Goal: Task Accomplishment & Management: Complete application form

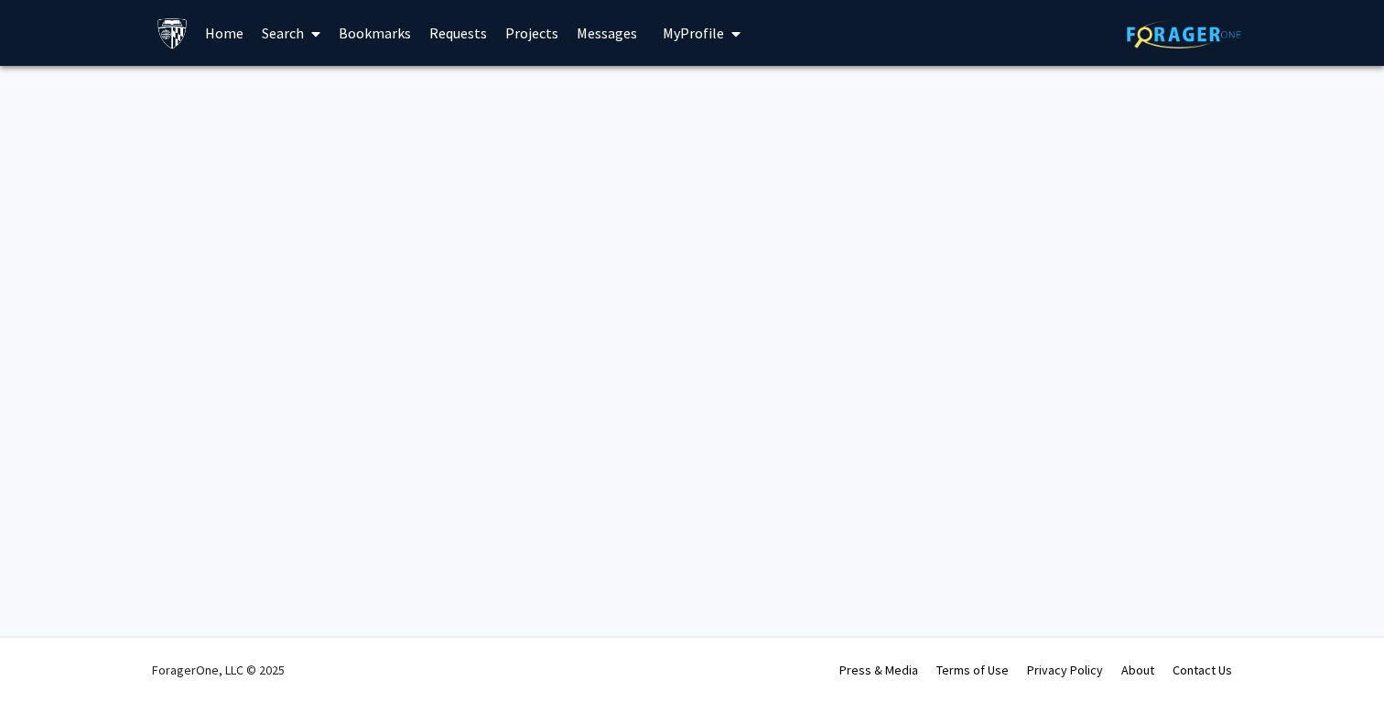
click at [522, 36] on link "Projects" at bounding box center [531, 33] width 71 height 64
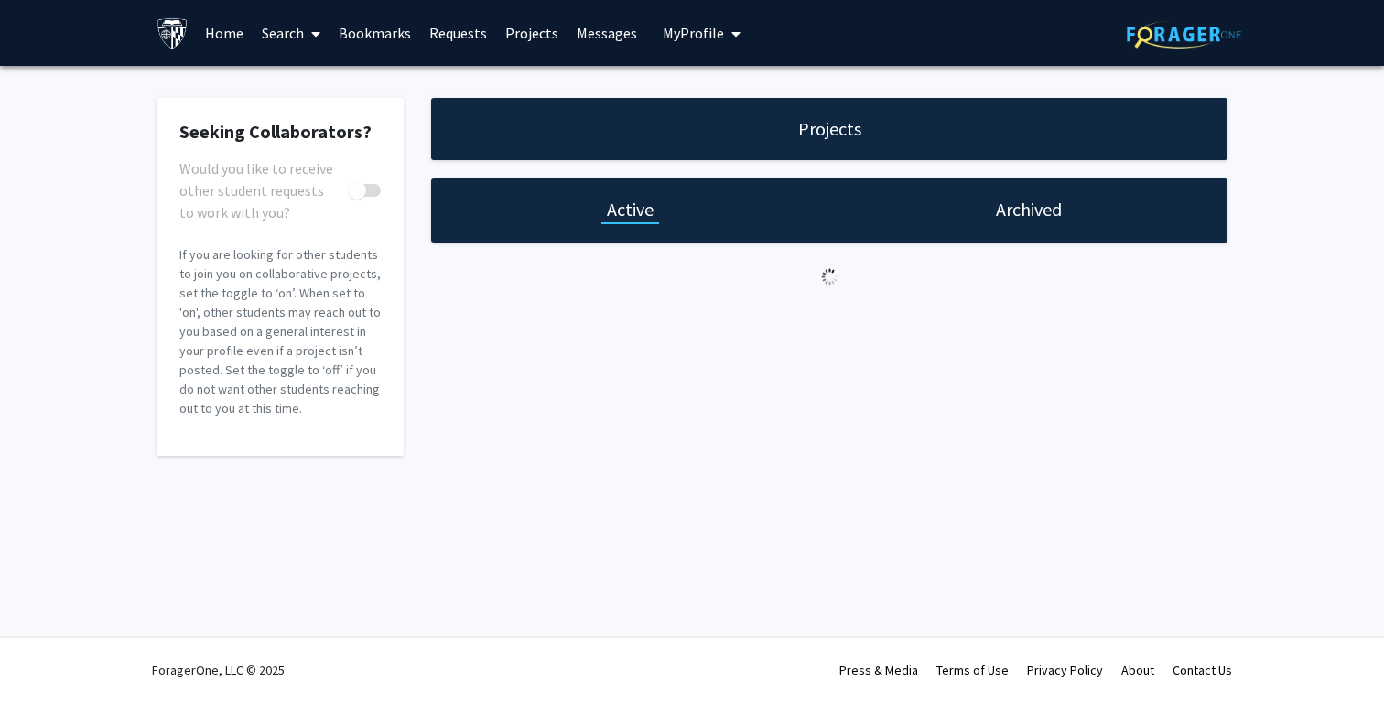
checkbox input "true"
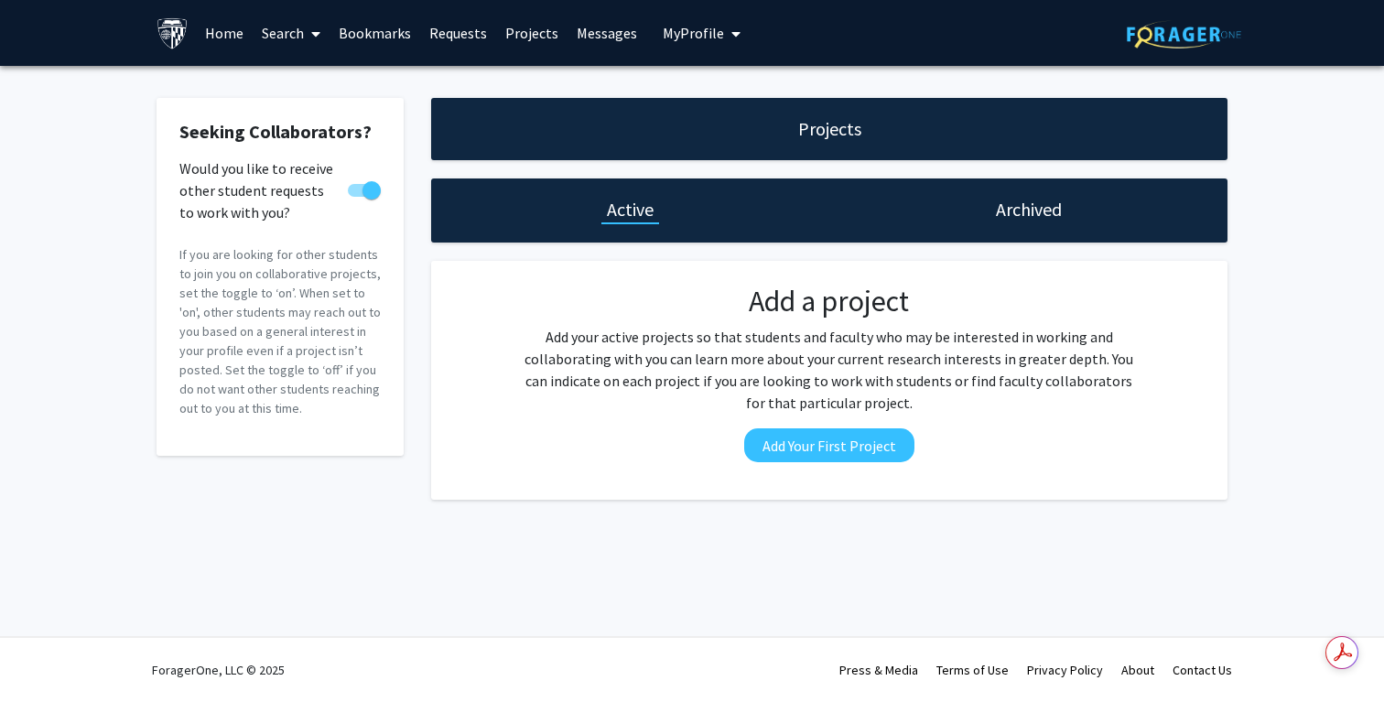
click at [464, 36] on link "Requests" at bounding box center [458, 33] width 76 height 64
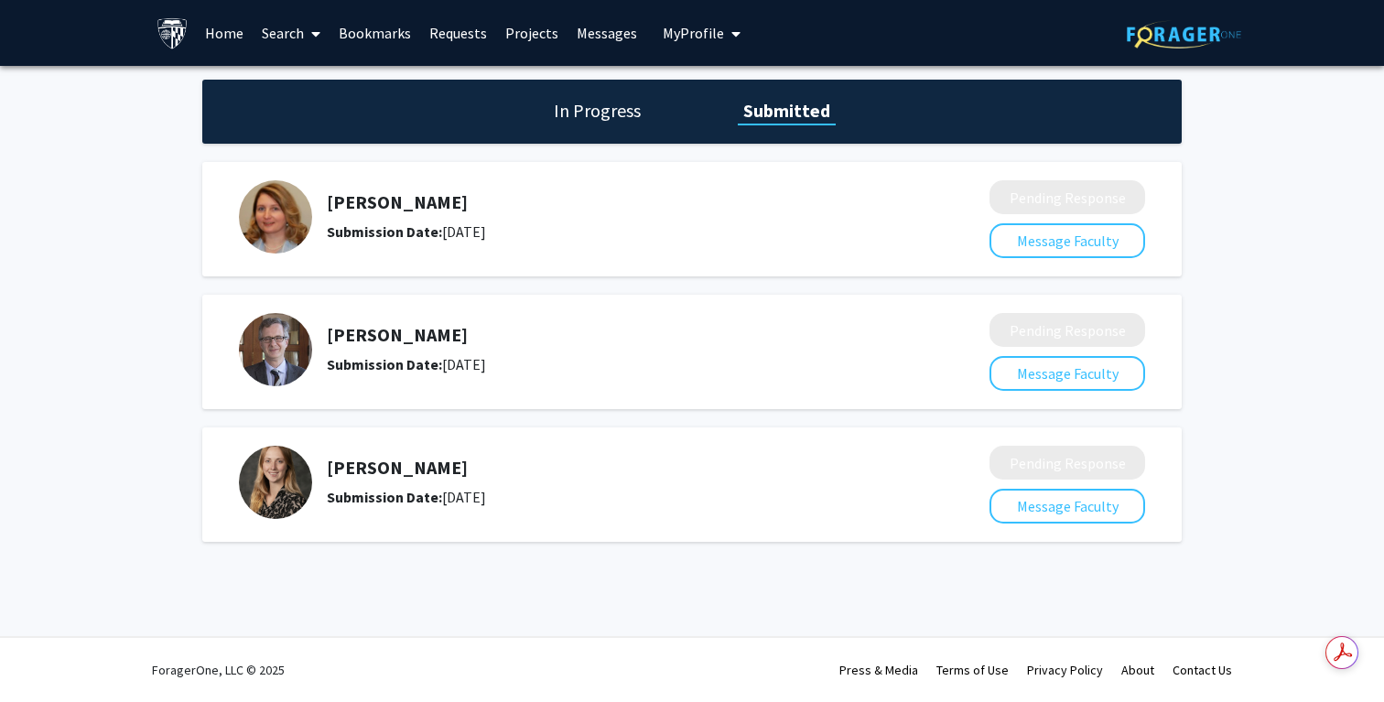
click at [371, 26] on link "Bookmarks" at bounding box center [375, 33] width 91 height 64
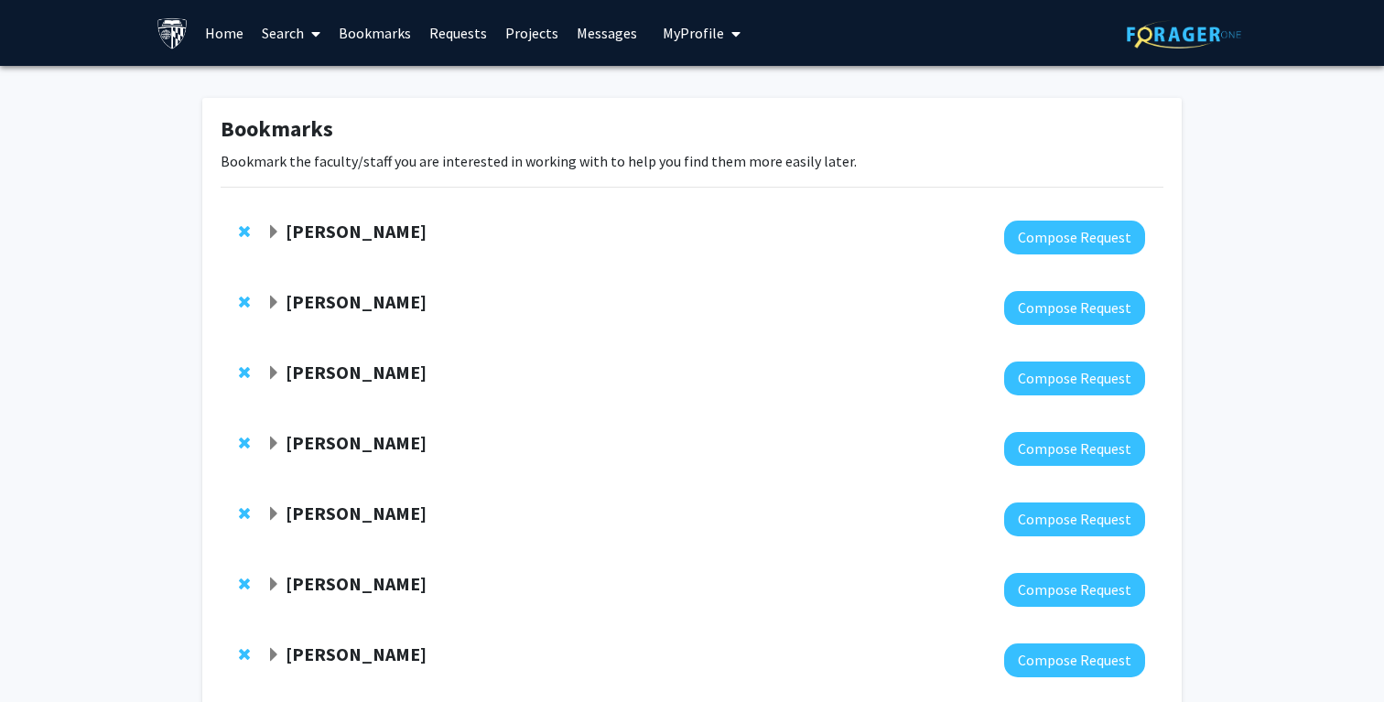
click at [265, 25] on link "Search" at bounding box center [291, 33] width 77 height 64
click at [285, 76] on span "Faculty/Staff" at bounding box center [320, 84] width 135 height 37
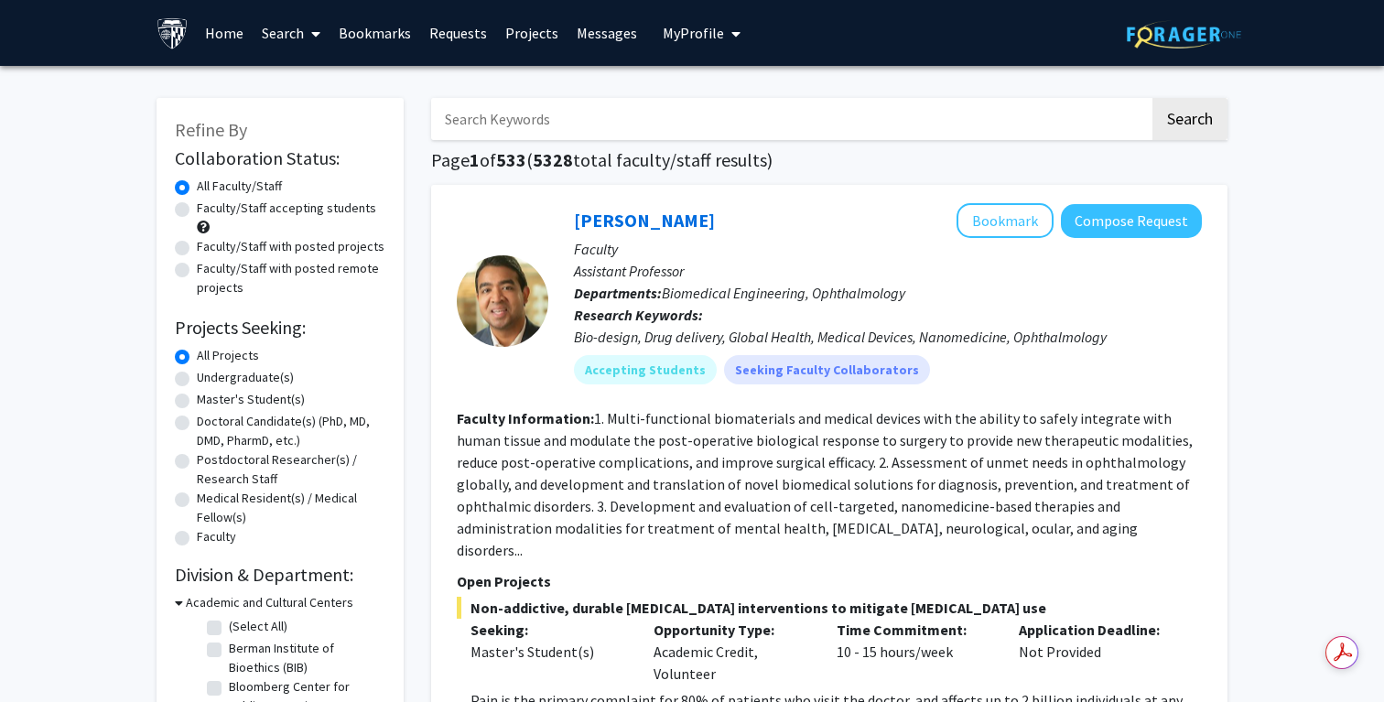
click at [222, 269] on label "Faculty/Staff with posted remote projects" at bounding box center [291, 278] width 189 height 38
click at [209, 269] on input "Faculty/Staff with posted remote projects" at bounding box center [203, 265] width 12 height 12
radio input "true"
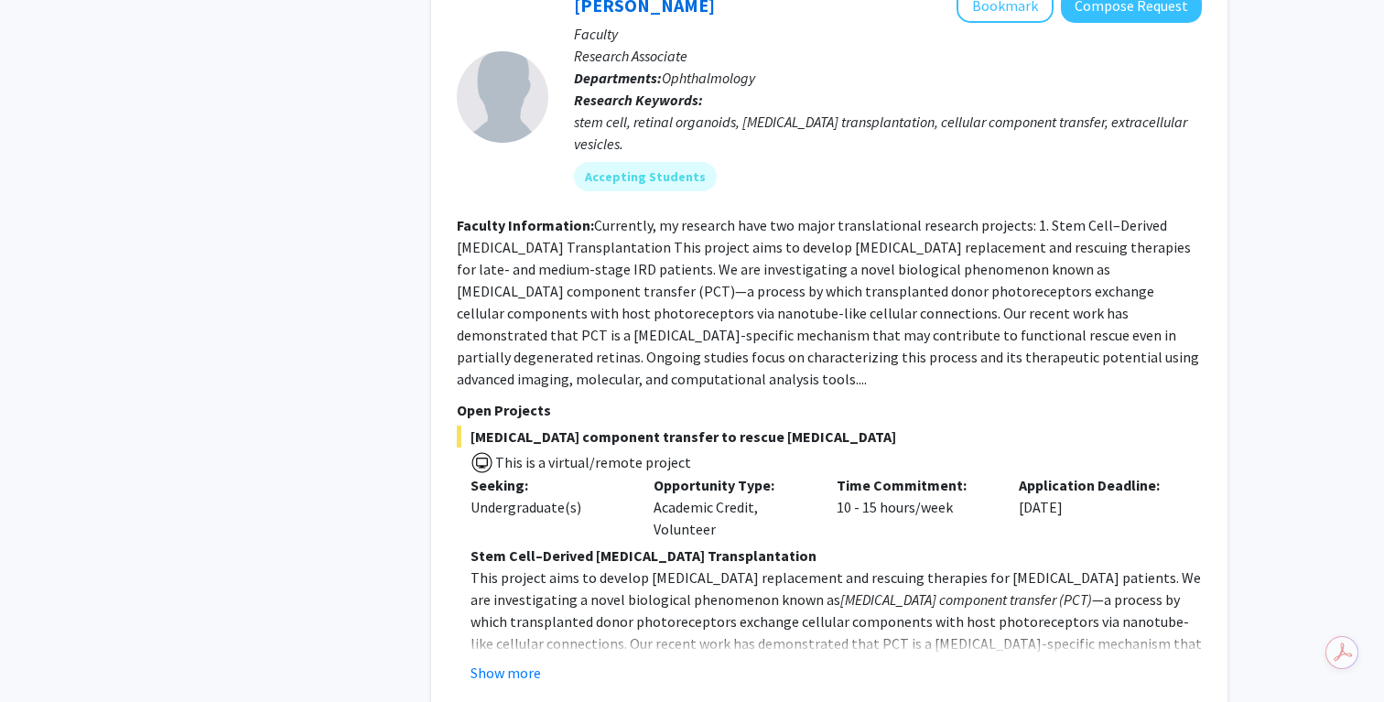
scroll to position [6516, 0]
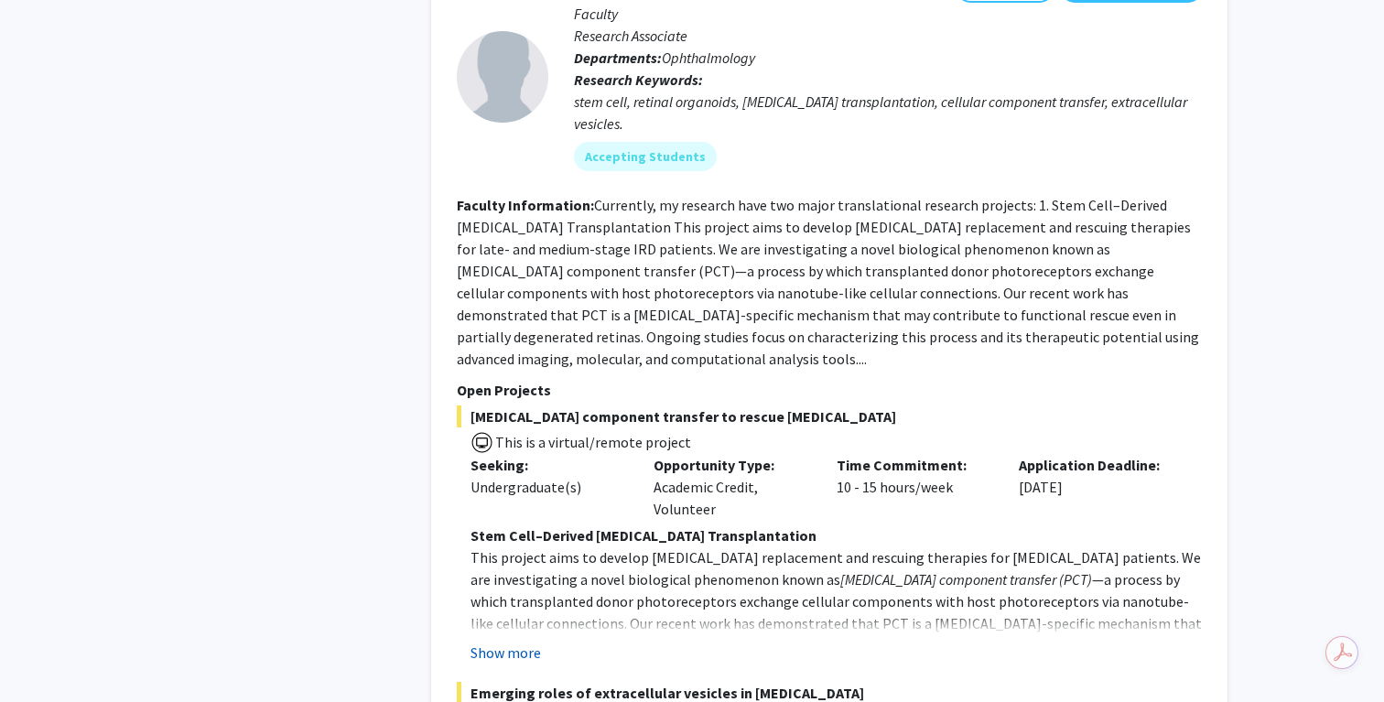
click at [505, 642] on button "Show more" at bounding box center [506, 653] width 70 height 22
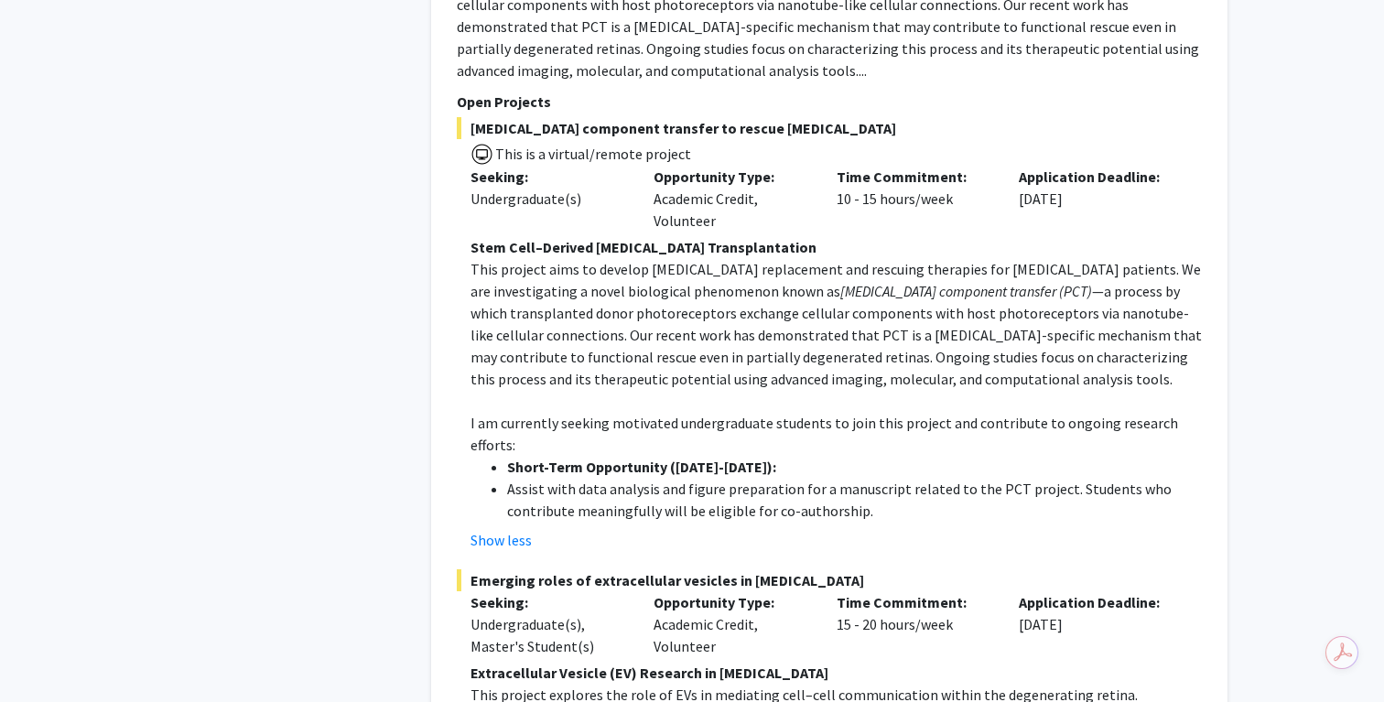
scroll to position [6865, 0]
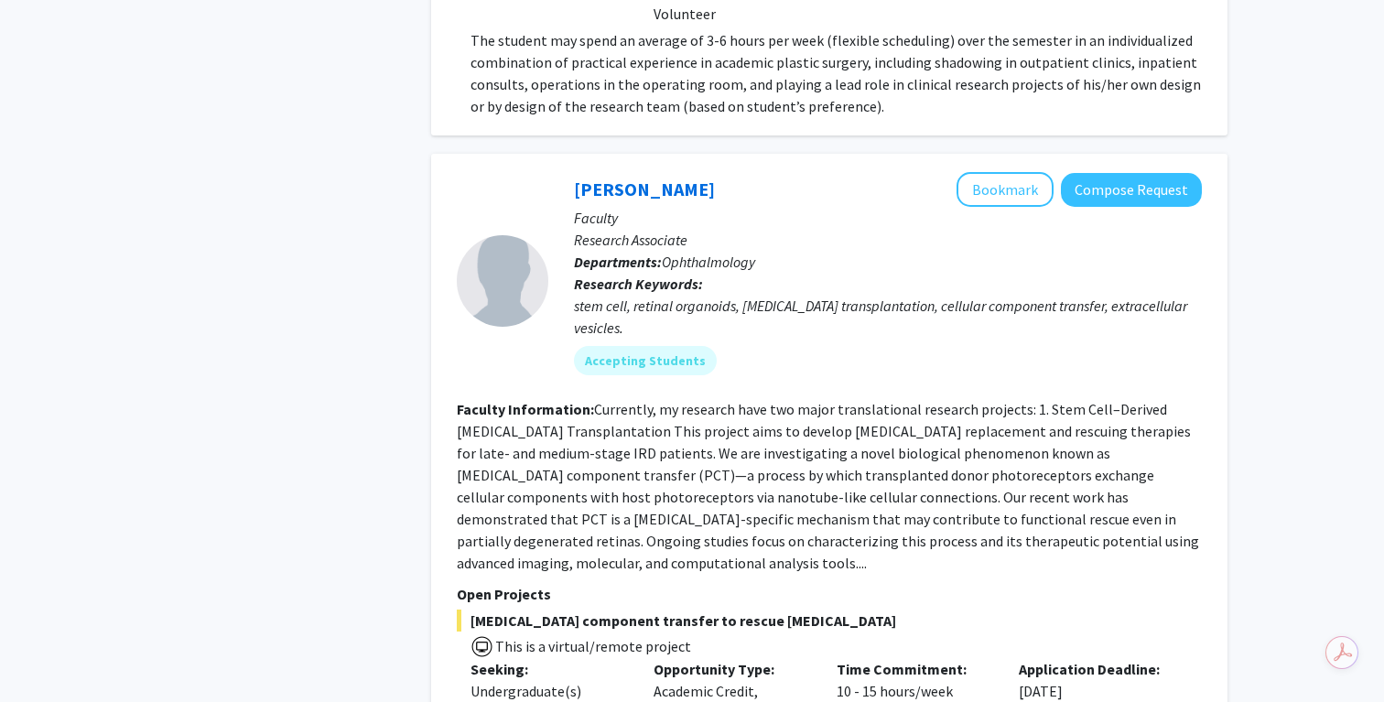
scroll to position [6283, 0]
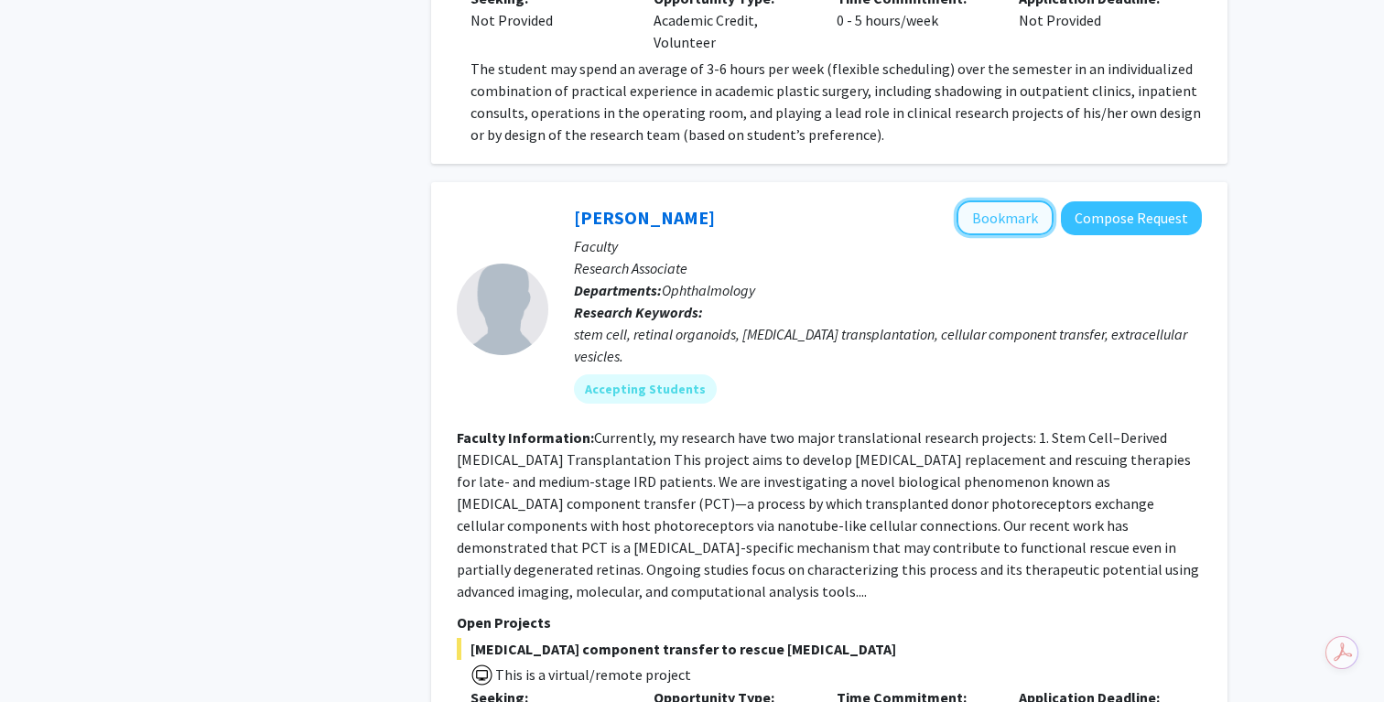
click at [1037, 201] on button "Bookmark" at bounding box center [1005, 218] width 97 height 35
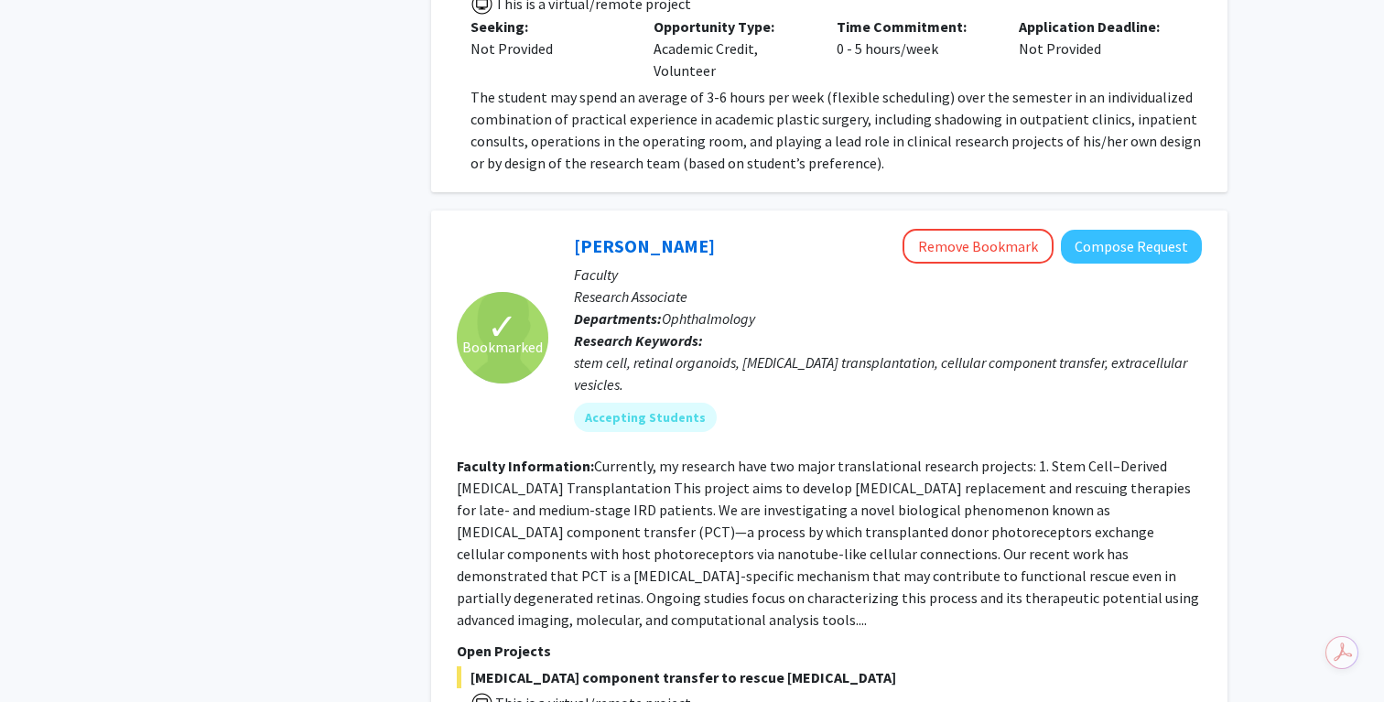
scroll to position [6228, 0]
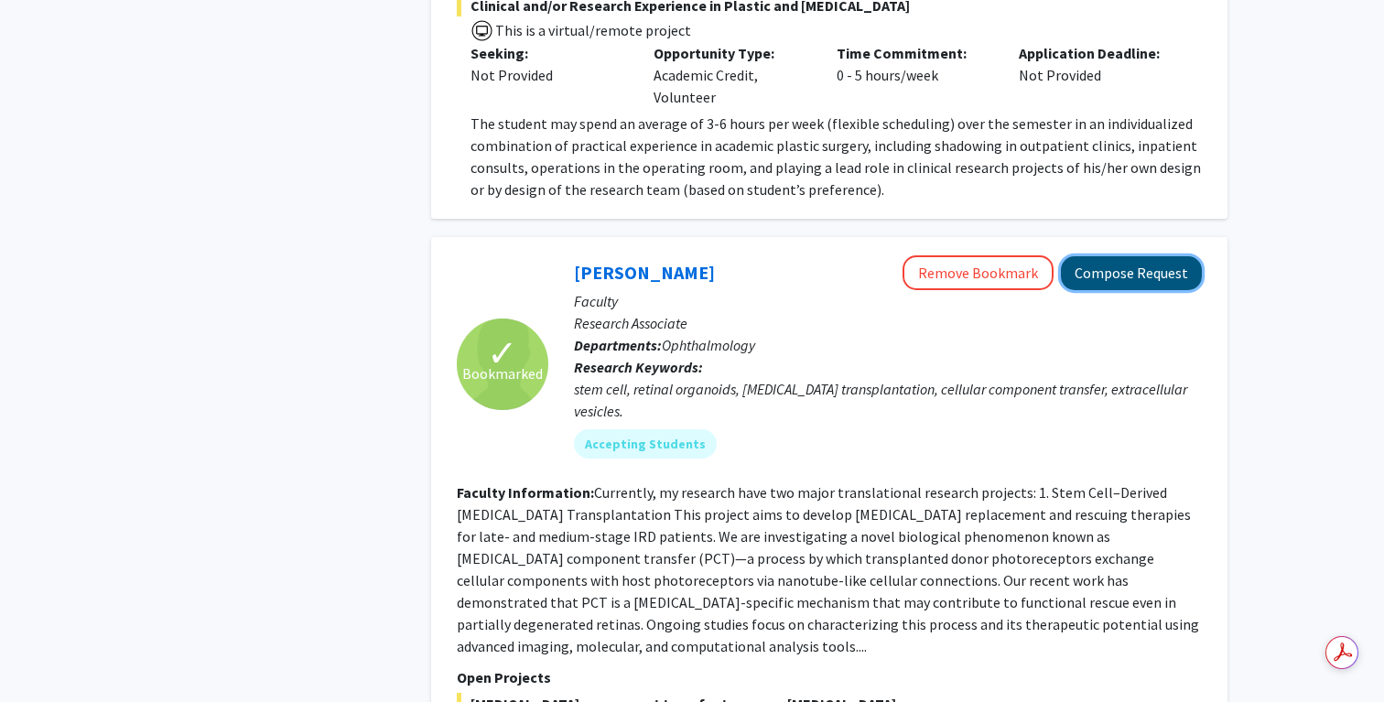
click at [1117, 256] on button "Compose Request" at bounding box center [1131, 273] width 141 height 34
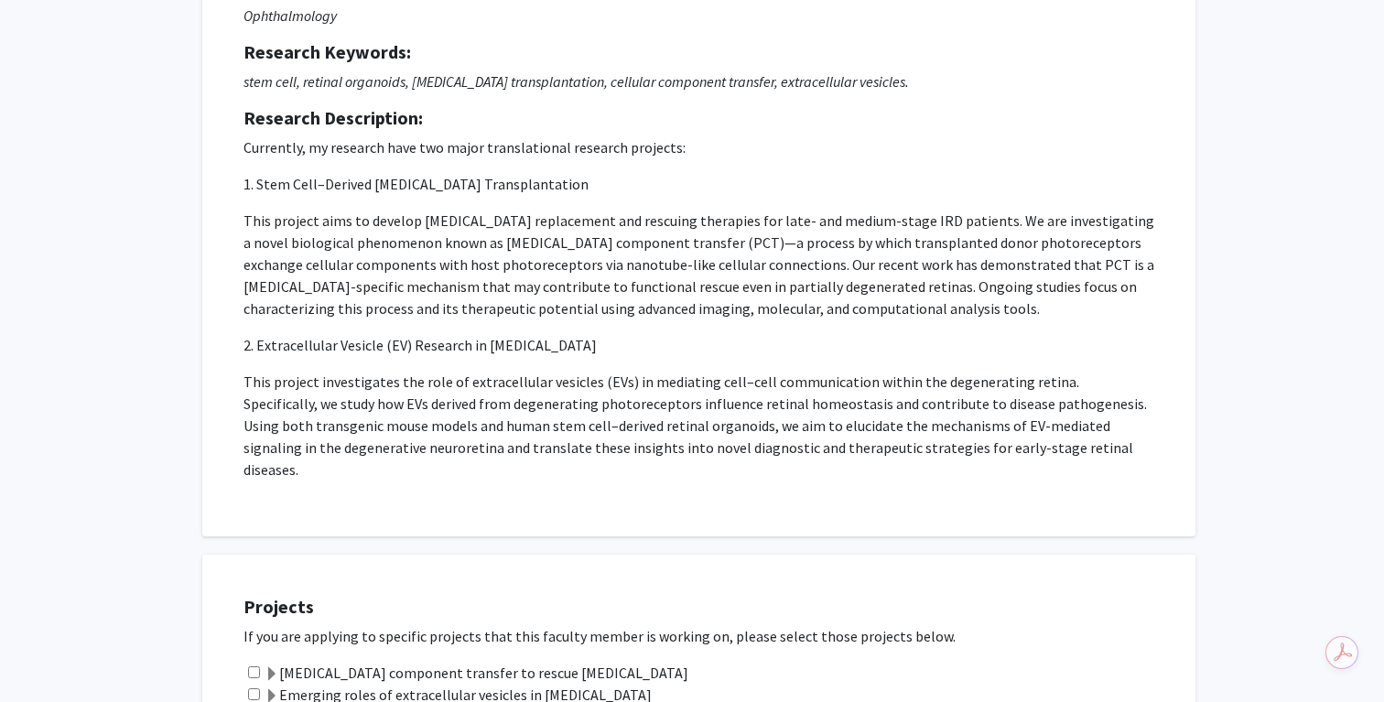
scroll to position [222, 0]
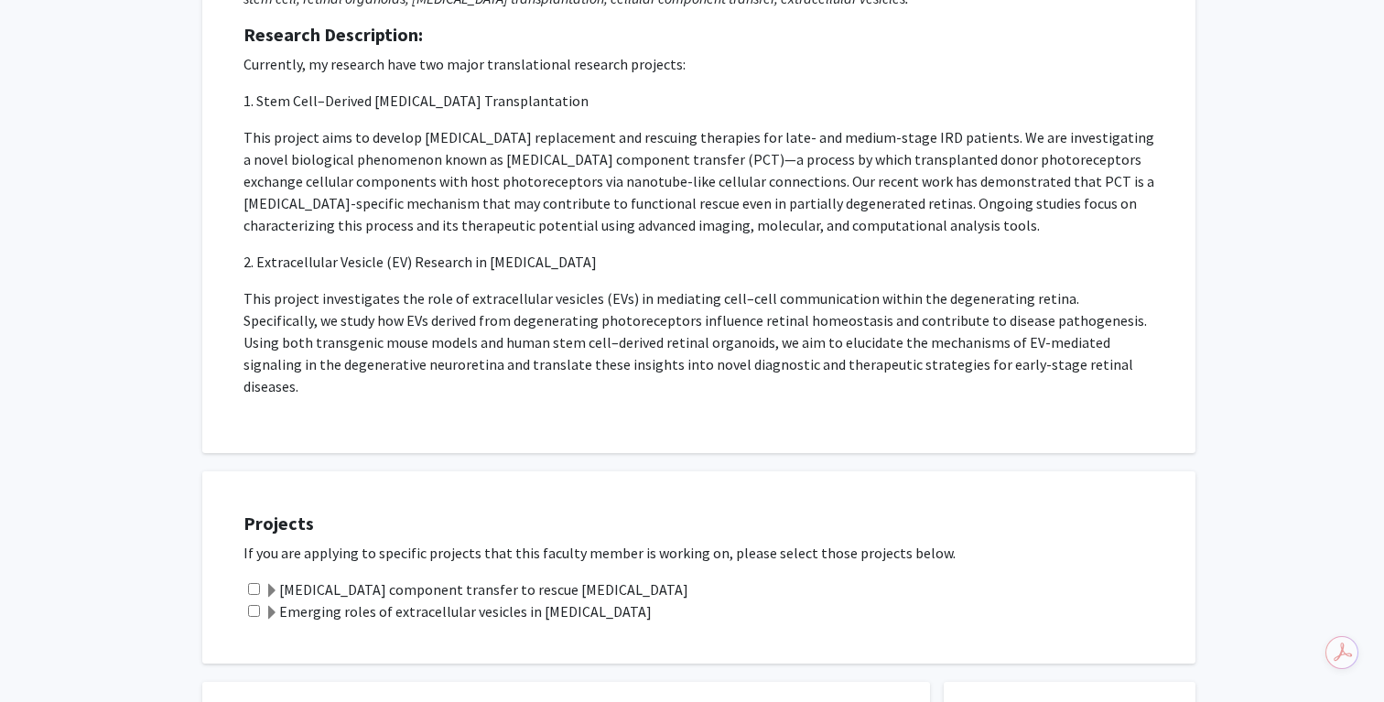
scroll to position [307, 0]
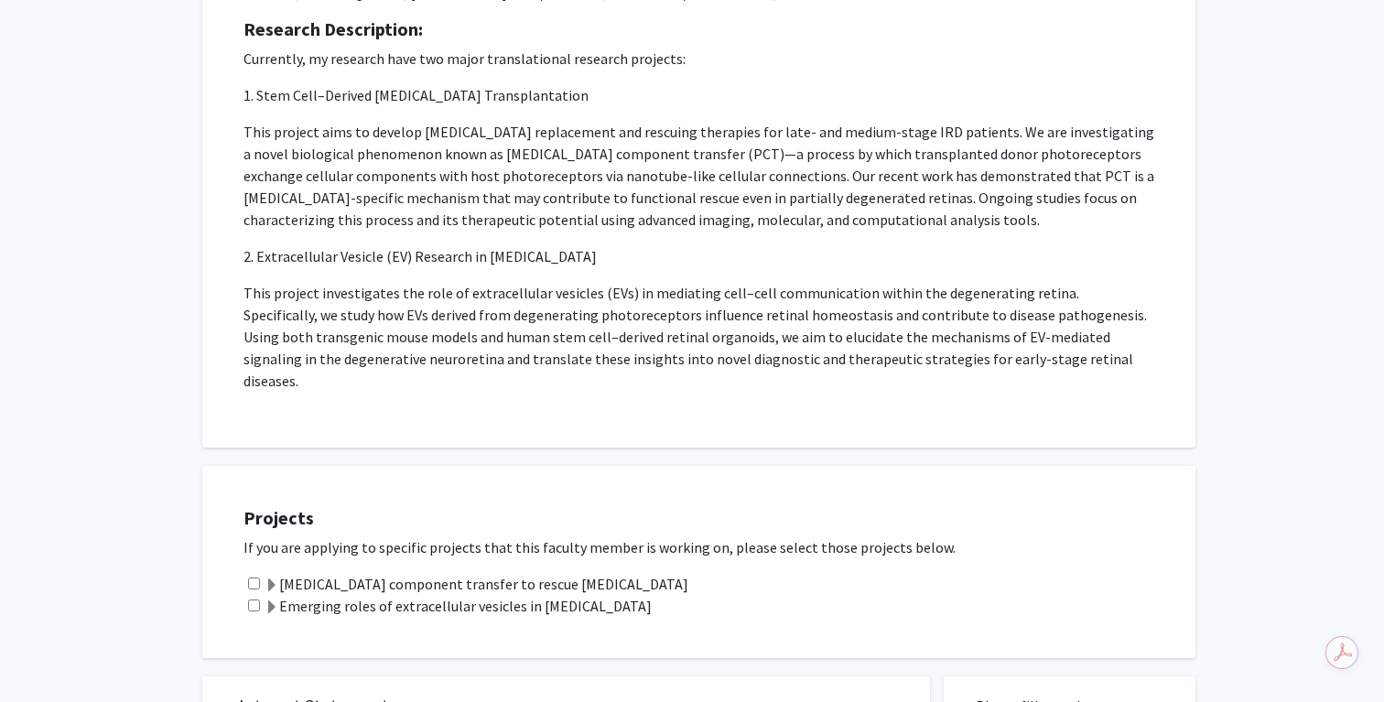
click at [244, 595] on div "Emerging roles of extracellular vesicles in [MEDICAL_DATA]" at bounding box center [711, 606] width 934 height 22
click at [252, 600] on input "checkbox" at bounding box center [254, 606] width 12 height 12
checkbox input "true"
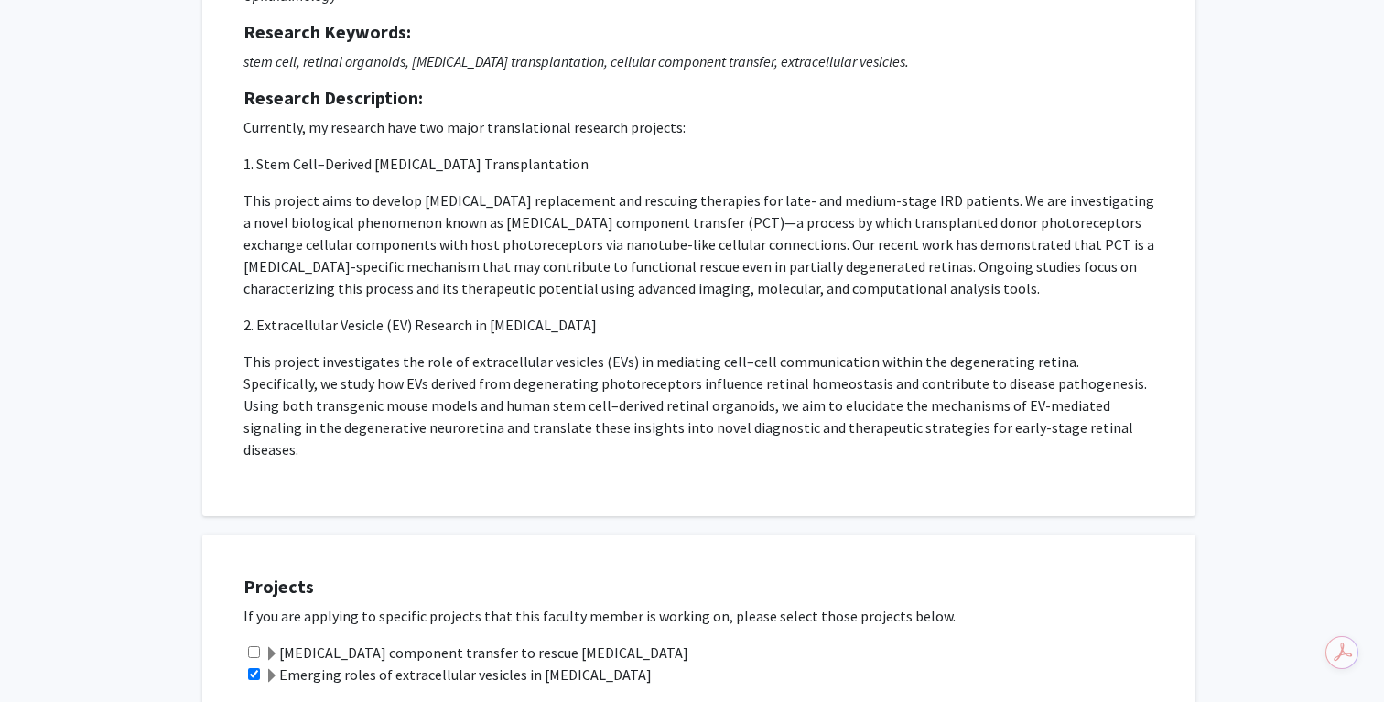
scroll to position [242, 0]
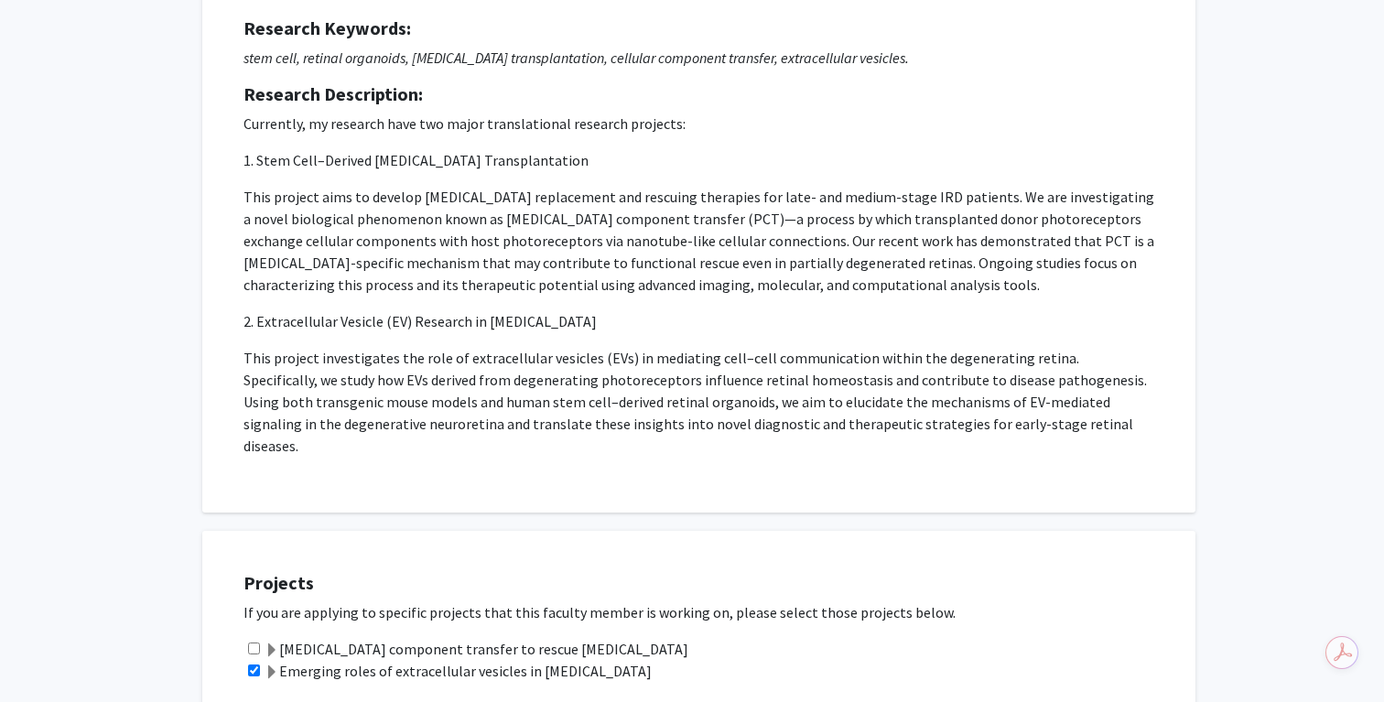
click at [257, 643] on input "checkbox" at bounding box center [254, 649] width 12 height 12
checkbox input "true"
click at [255, 665] on input "checkbox" at bounding box center [254, 671] width 12 height 12
checkbox input "false"
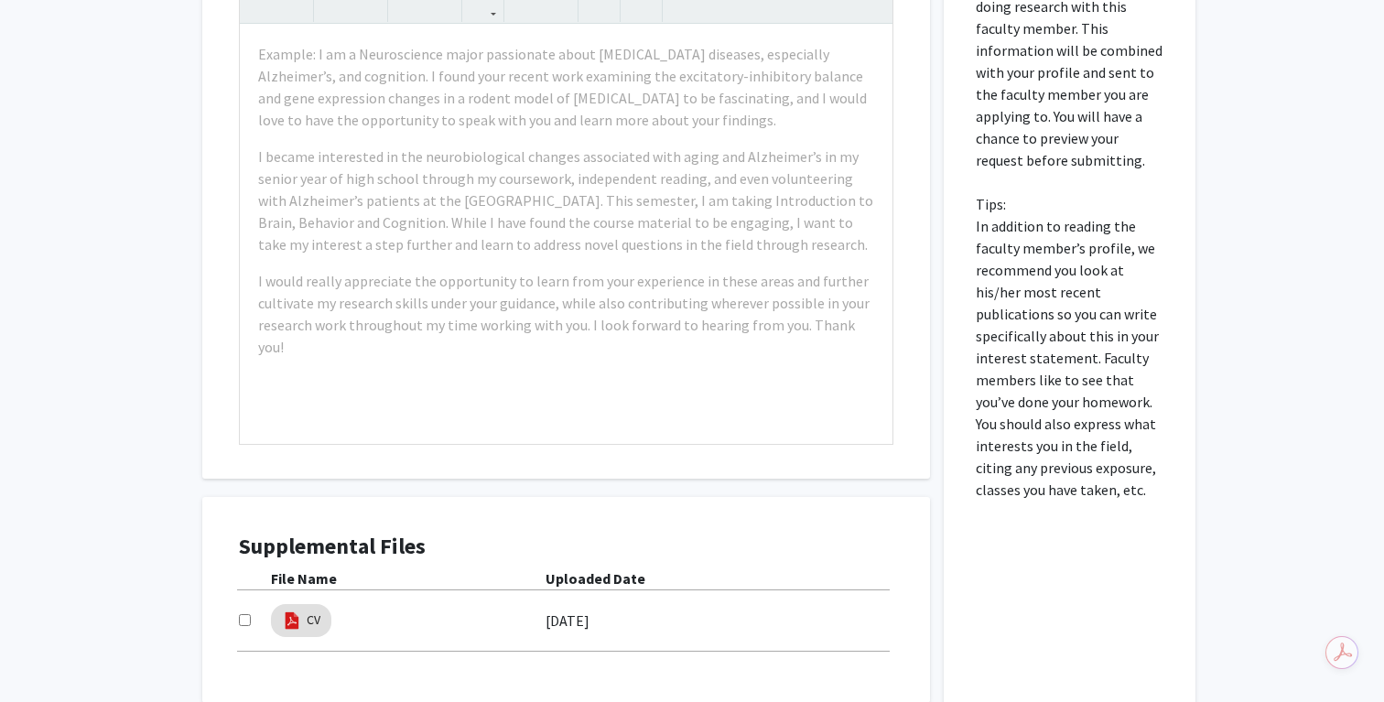
scroll to position [1080, 0]
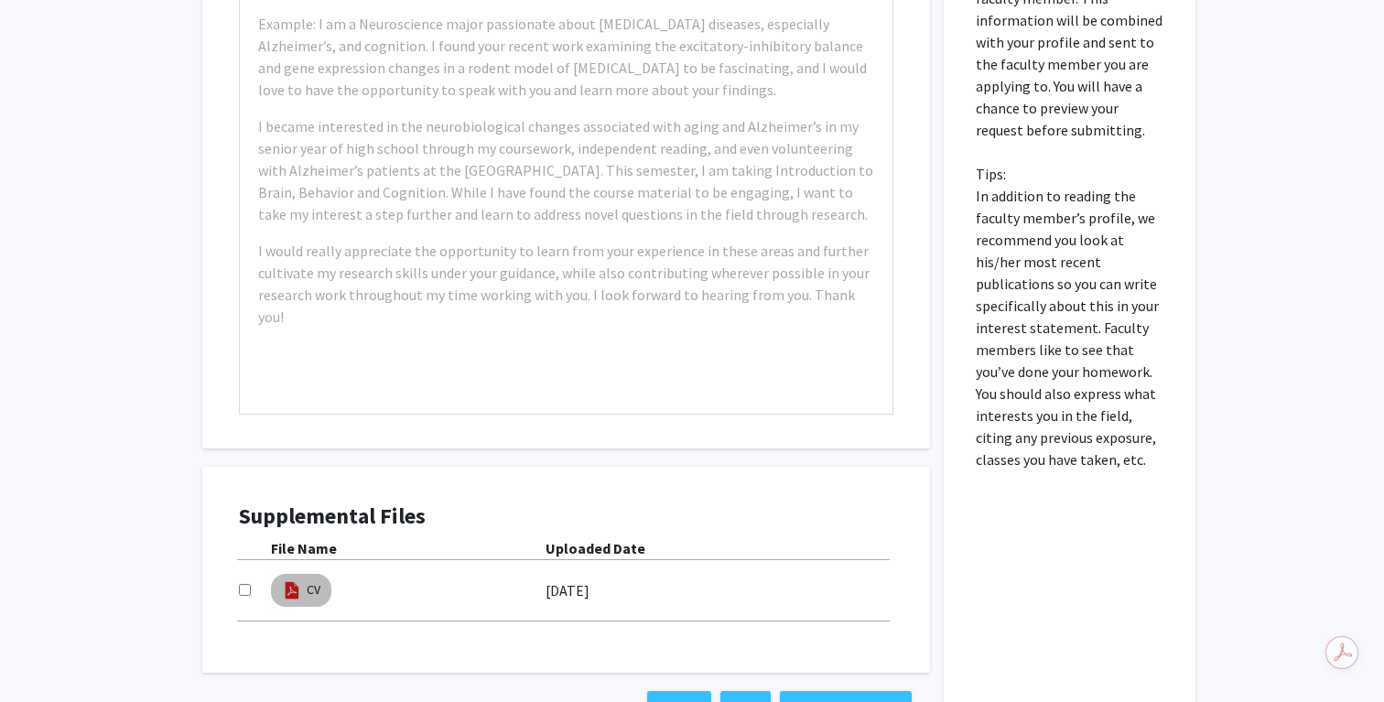
click at [293, 580] on img at bounding box center [292, 590] width 20 height 20
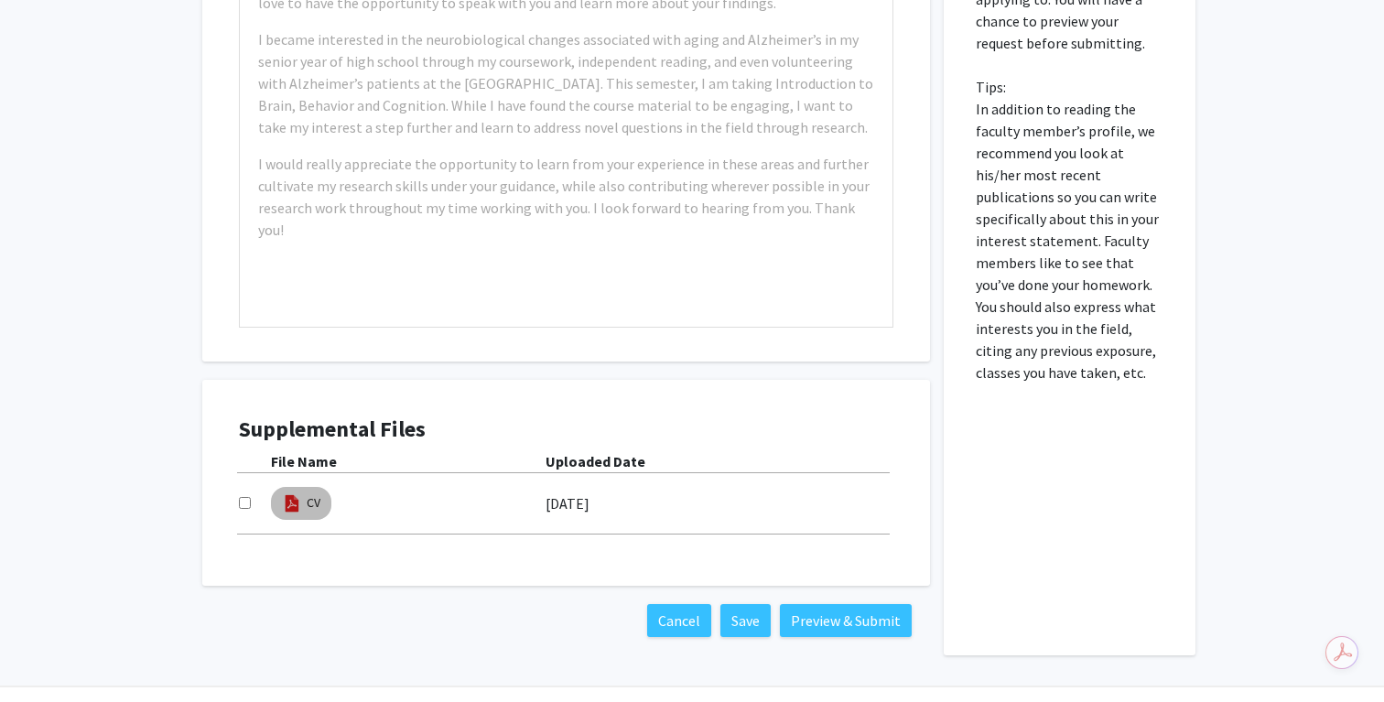
scroll to position [1166, 0]
click at [239, 498] on input "checkbox" at bounding box center [245, 504] width 12 height 12
checkbox input "true"
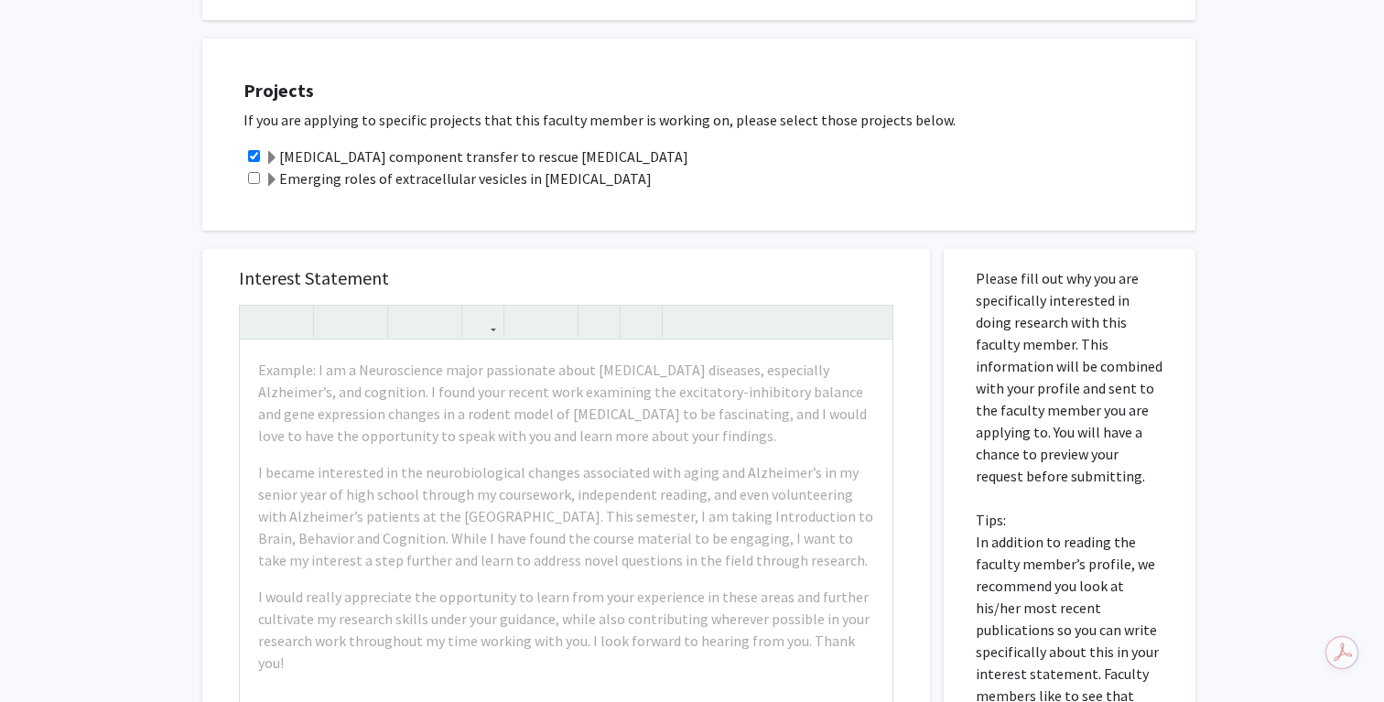
scroll to position [768, 0]
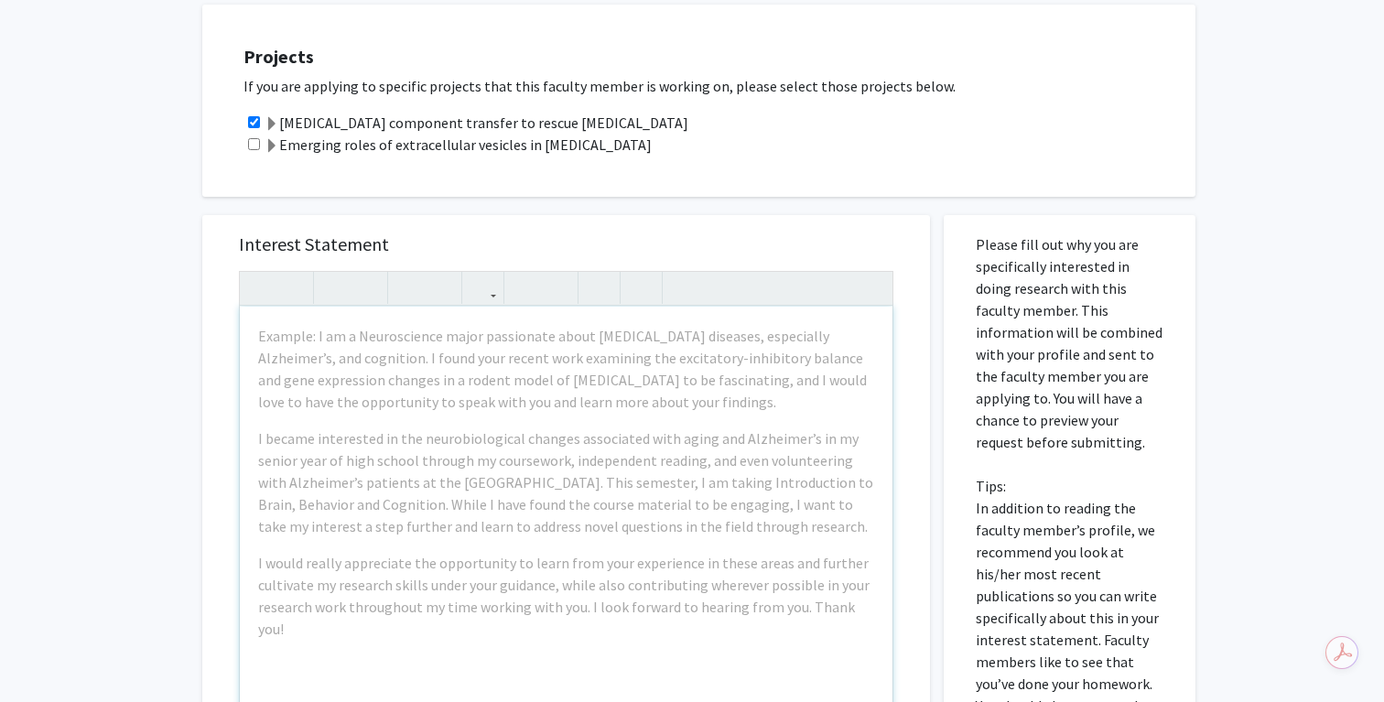
click at [455, 526] on div "Example: I am a Neuroscience major passionate about [MEDICAL_DATA] diseases, es…" at bounding box center [566, 516] width 653 height 419
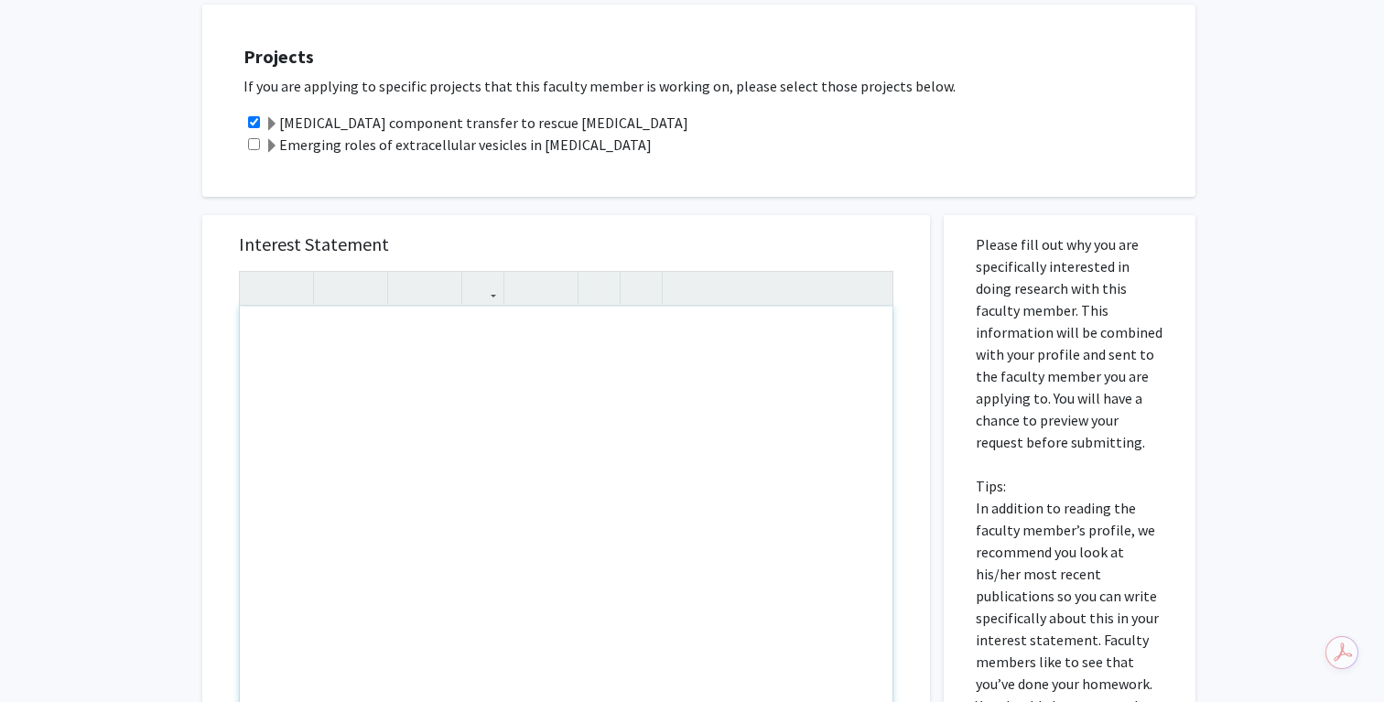
click at [523, 386] on div "Note to users with screen readers: Please press Alt+0 or Option+0 to deactivate…" at bounding box center [566, 516] width 653 height 419
paste div "Note to users with screen readers: Please press Alt+0 or Option+0 to deactivate…"
type textarea "<l>Ipsu Dolorsita,</c>&adip;<e>S’d e TEM Incididuntutla Etdolor magnaal enimadm…"
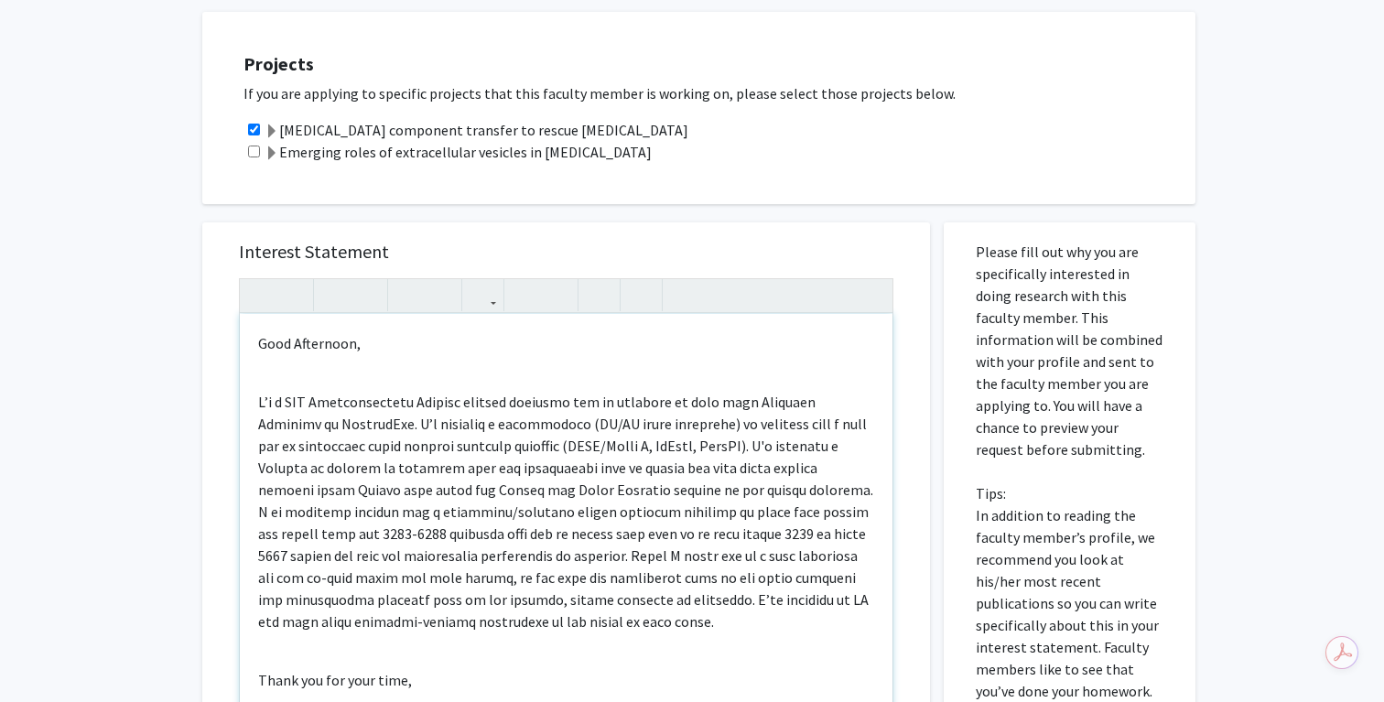
scroll to position [749, 0]
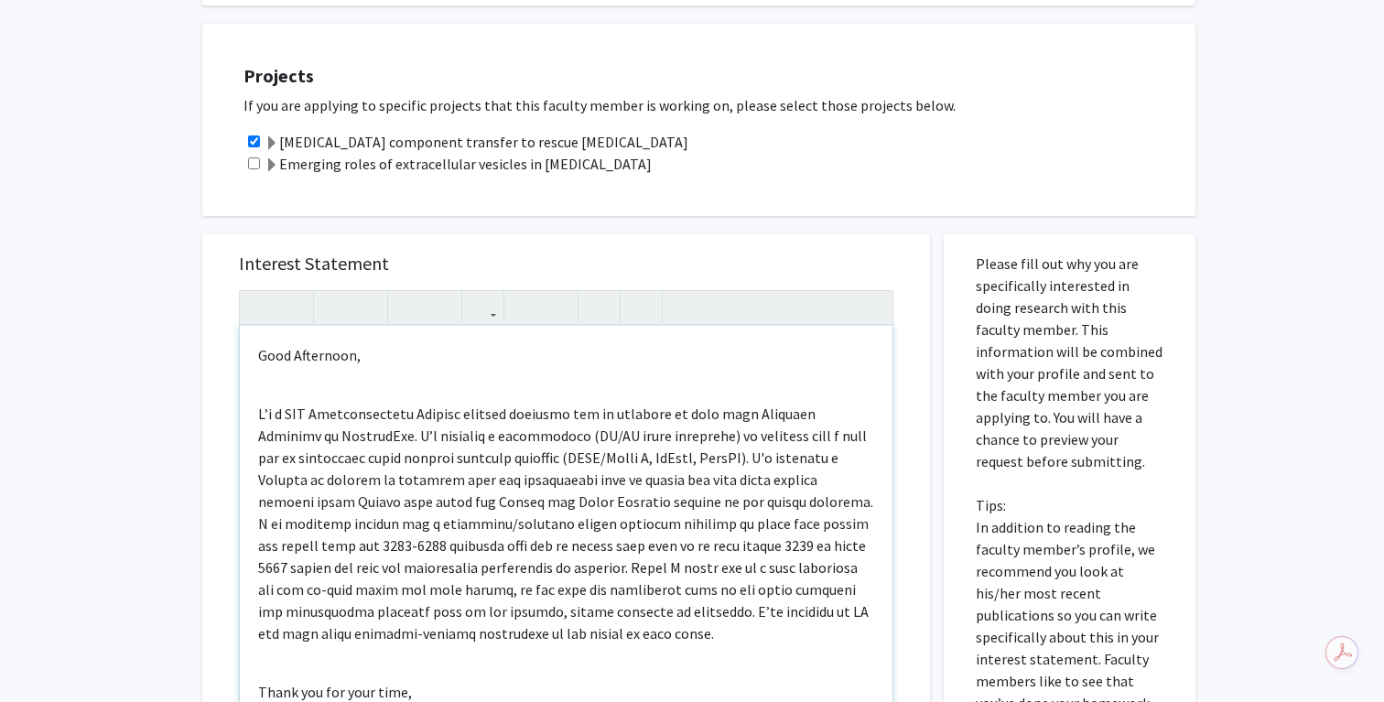
click at [615, 504] on p "Note to users with screen readers: Please press Alt+0 or Option+0 to deactivate…" at bounding box center [566, 524] width 616 height 242
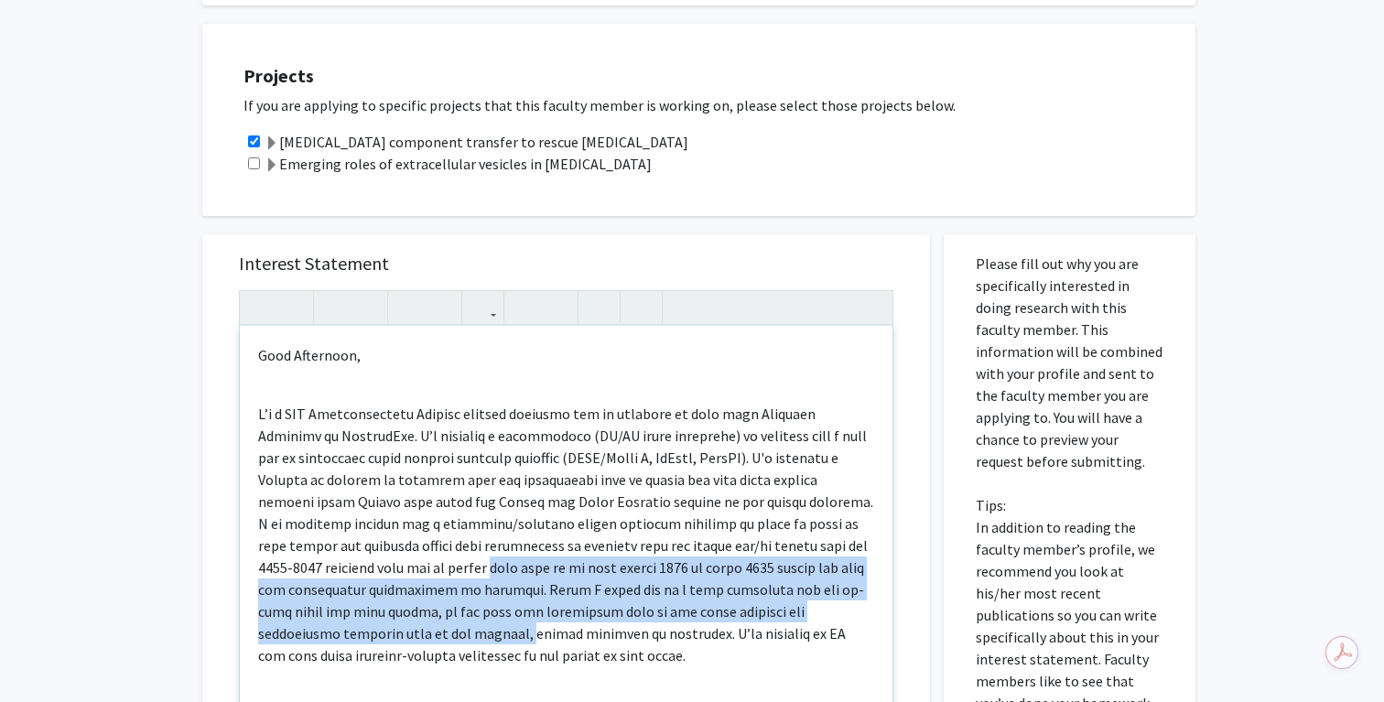
drag, startPoint x: 258, startPoint y: 551, endPoint x: 769, endPoint y: 588, distance: 512.2
click at [769, 588] on p "Note to users with screen readers: Please press Alt+0 or Option+0 to deactivate…" at bounding box center [566, 535] width 616 height 264
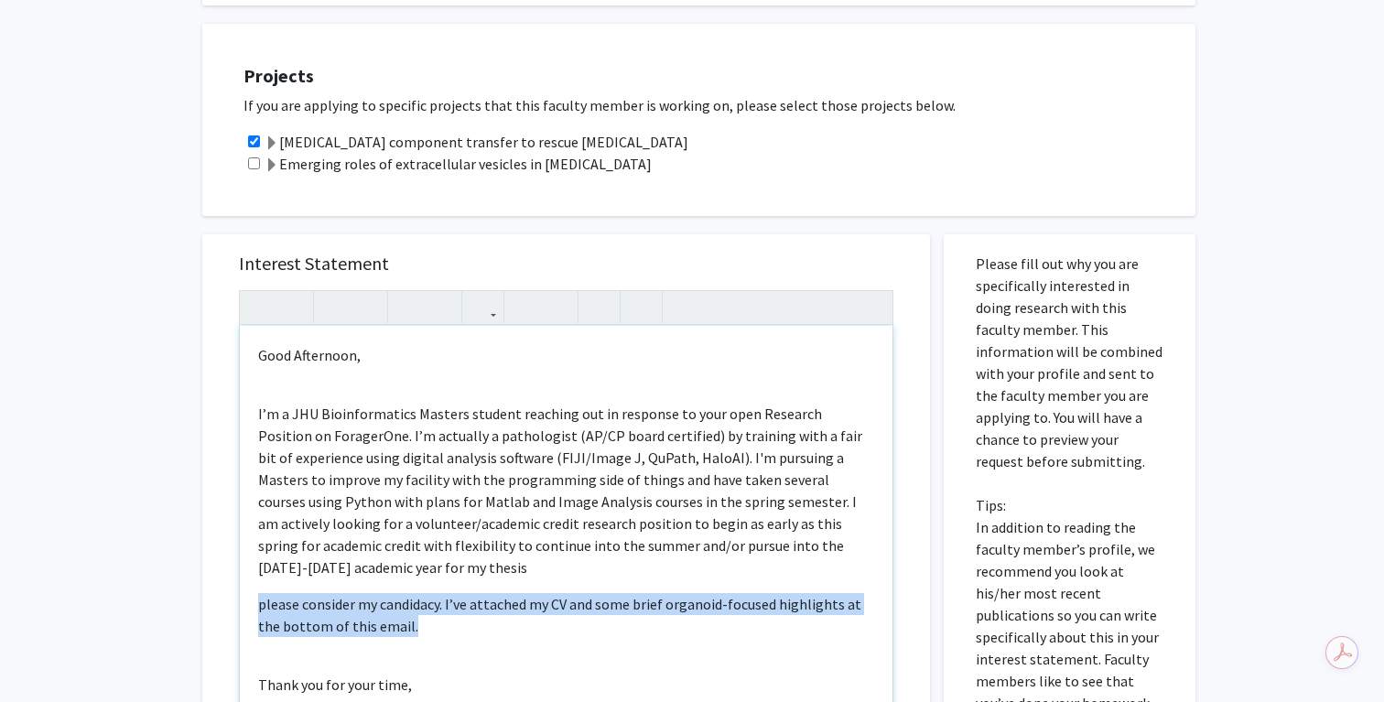
drag, startPoint x: 498, startPoint y: 578, endPoint x: 234, endPoint y: 550, distance: 265.1
click at [234, 550] on div "Interest Statement Good Afternoon, I’m a JHU Bioinformatics Masters student rea…" at bounding box center [566, 507] width 691 height 546
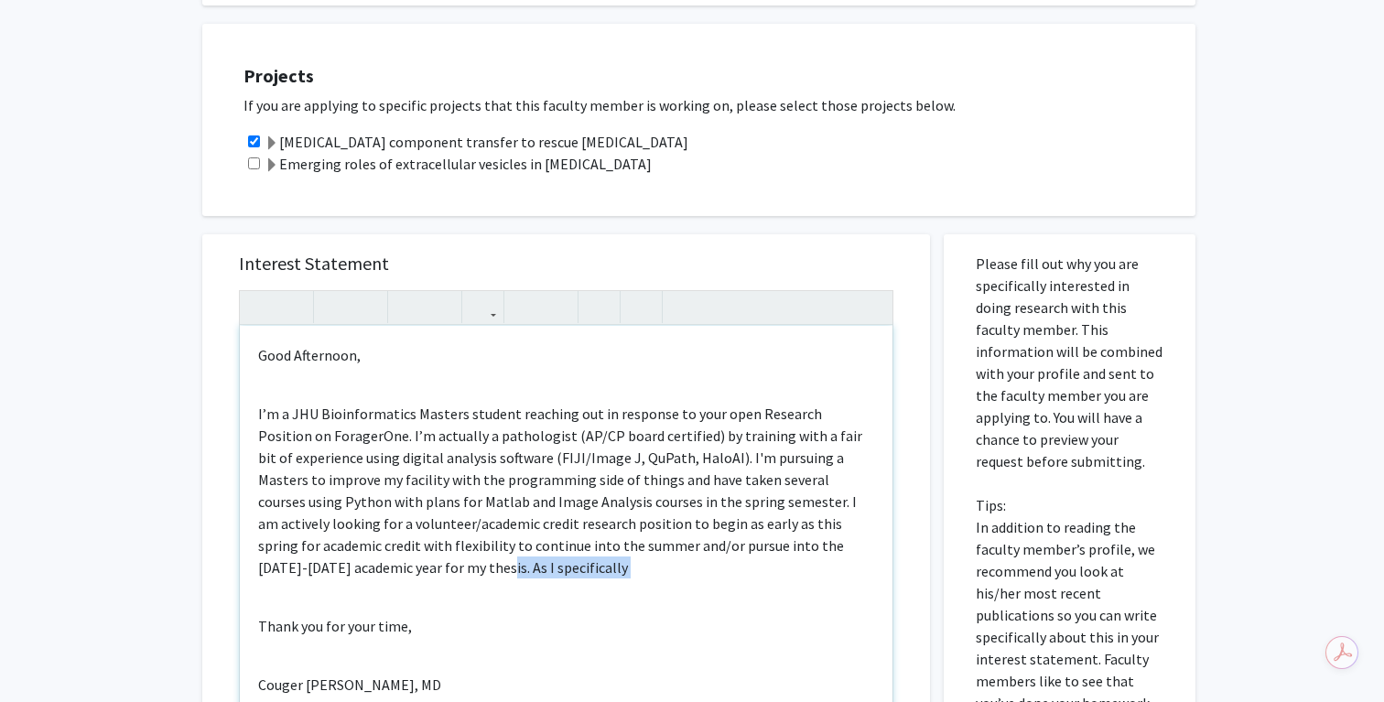
drag, startPoint x: 396, startPoint y: 557, endPoint x: 220, endPoint y: 547, distance: 177.0
click at [220, 547] on div "Interest Statement <p>Good Afternoon,</p>&nbsp;<p>I’m a JHU Bioinformatics Mast…" at bounding box center [566, 507] width 728 height 546
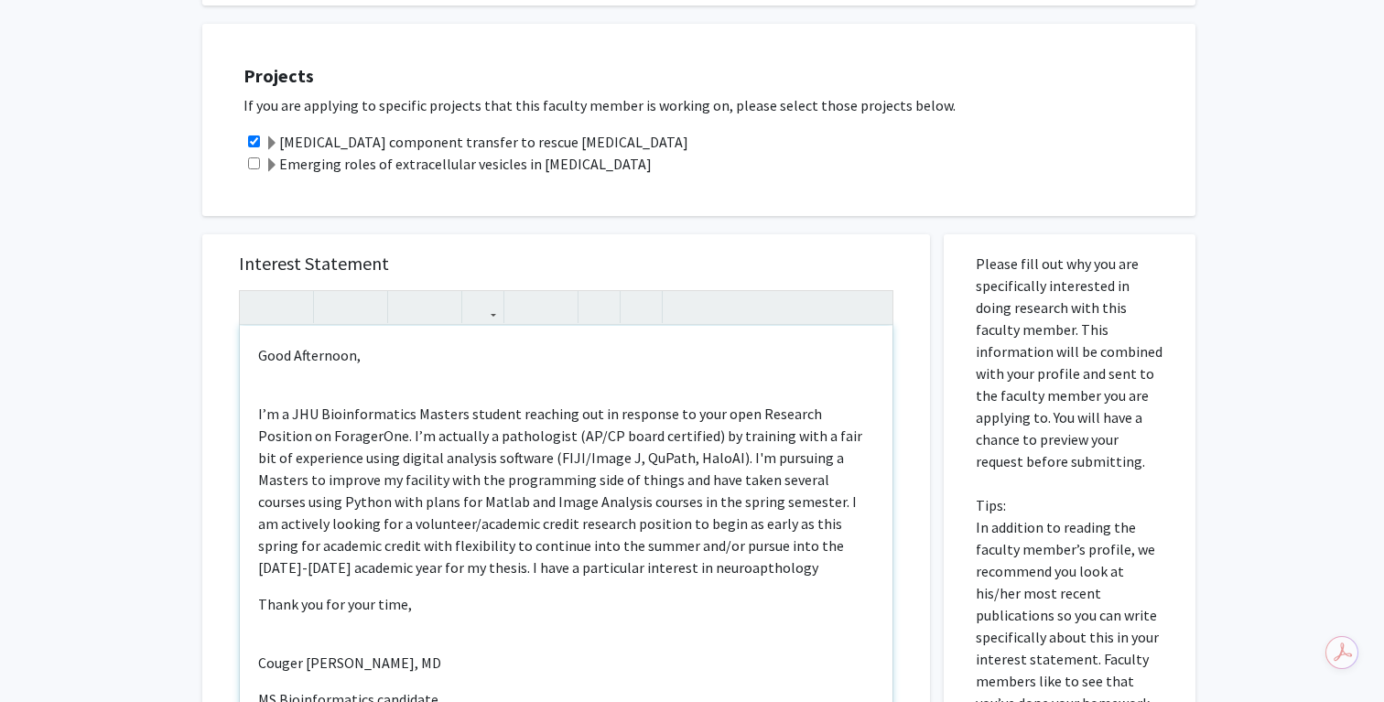
click at [466, 544] on p "I’m a JHU Bioinformatics Masters student reaching out in response to your open …" at bounding box center [566, 491] width 616 height 176
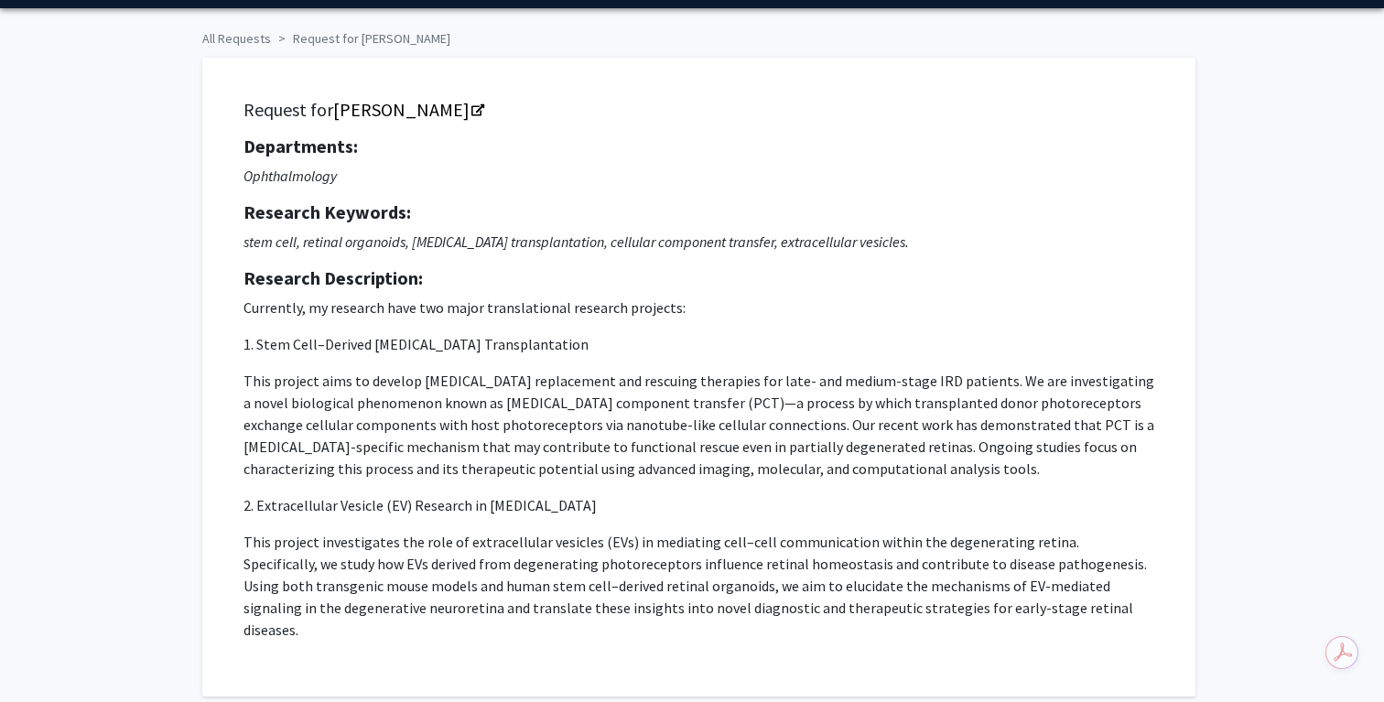
scroll to position [43, 0]
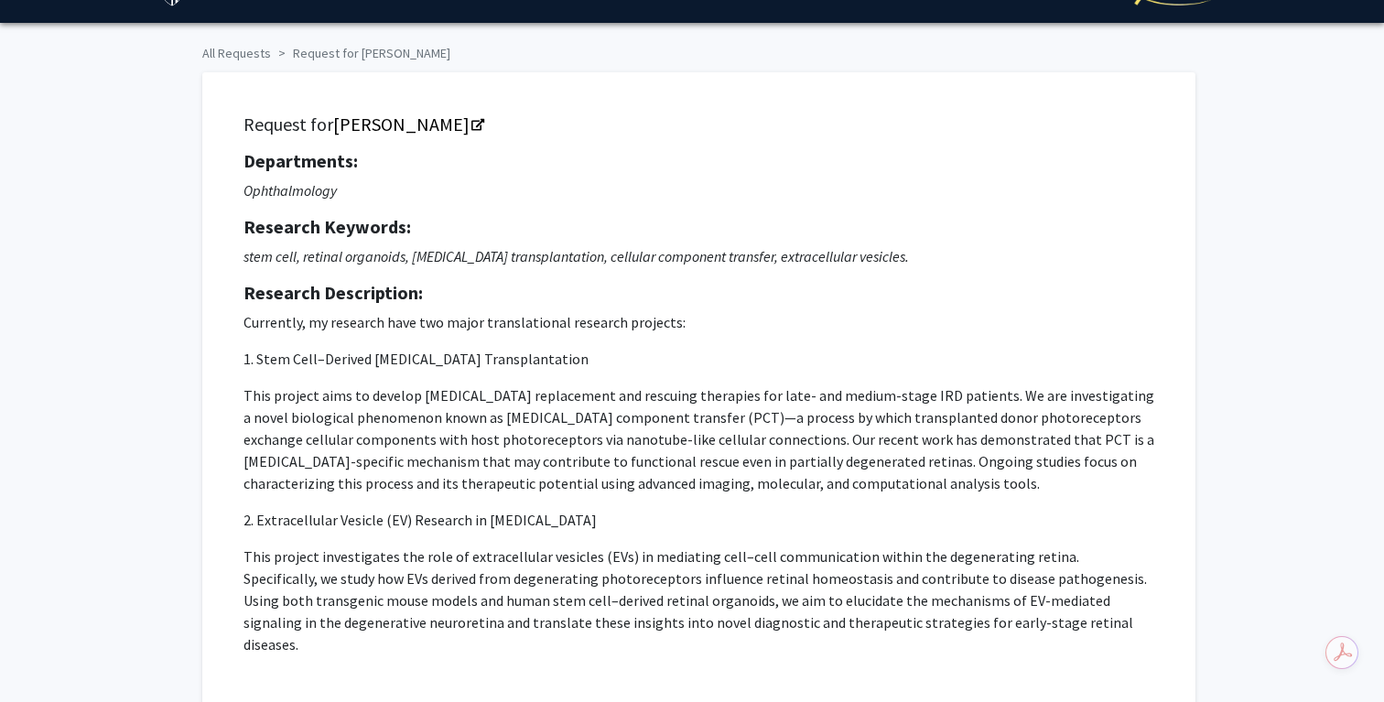
click at [282, 200] on p "Ophthalmology" at bounding box center [699, 190] width 911 height 22
copy icon "Ophthalmology"
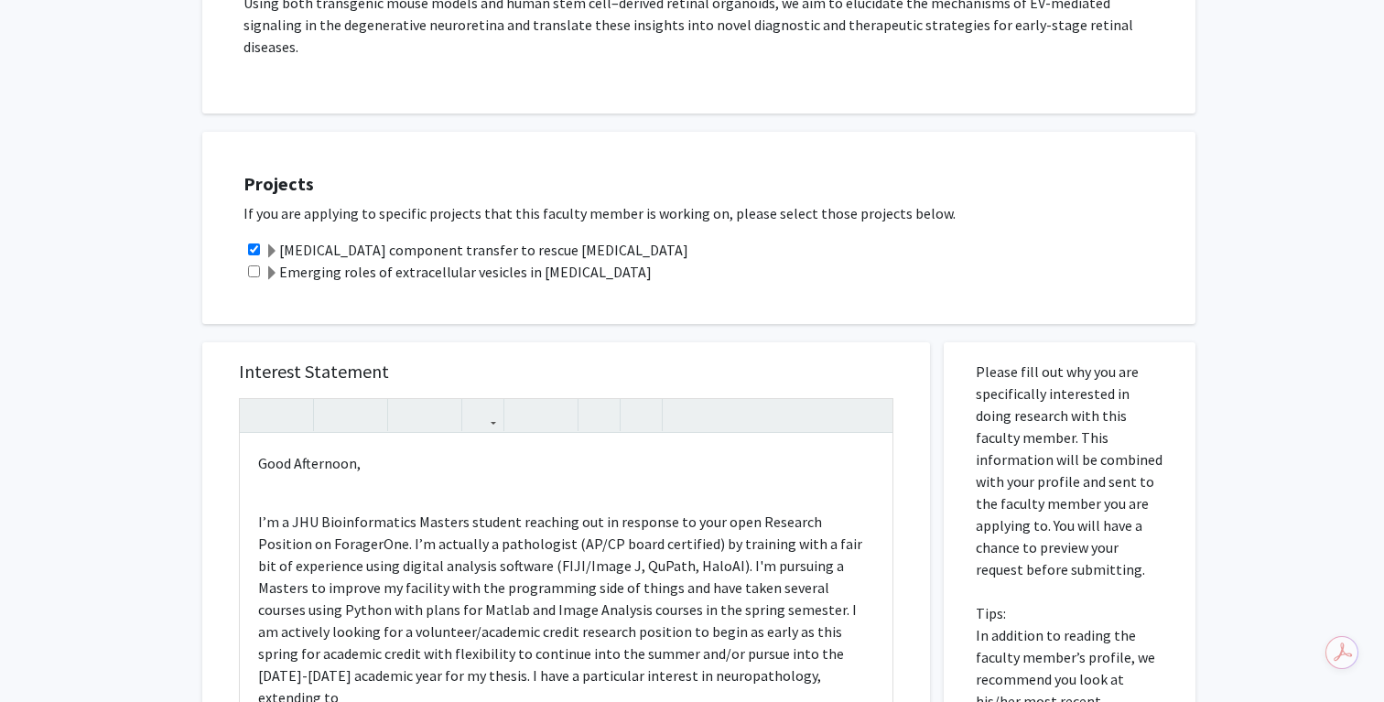
scroll to position [798, 0]
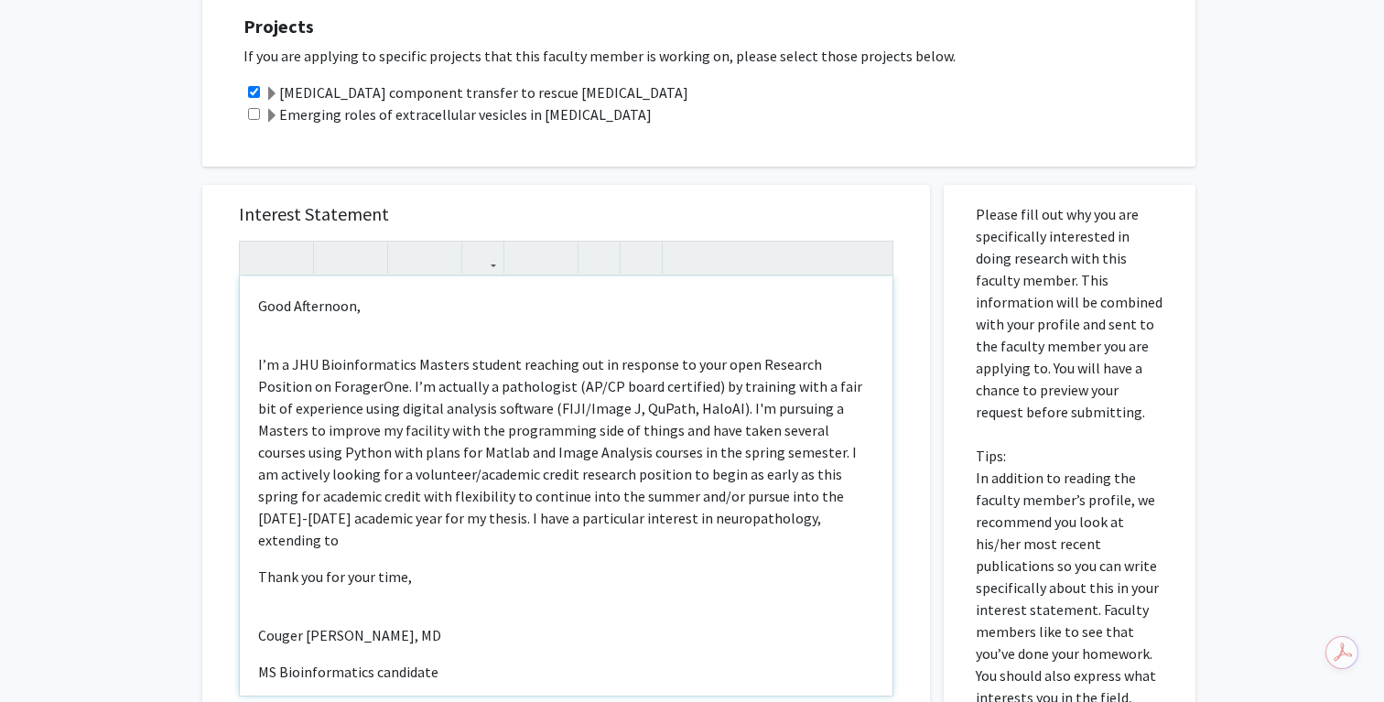
click at [634, 500] on p "I’m a JHU Bioinformatics Masters student reaching out in response to your open …" at bounding box center [566, 452] width 616 height 198
click at [443, 531] on span "Ophthalmology" at bounding box center [392, 540] width 102 height 18
click at [744, 497] on p "I’m a JHU Bioinformatics Masters student reaching out in response to your open …" at bounding box center [566, 452] width 616 height 198
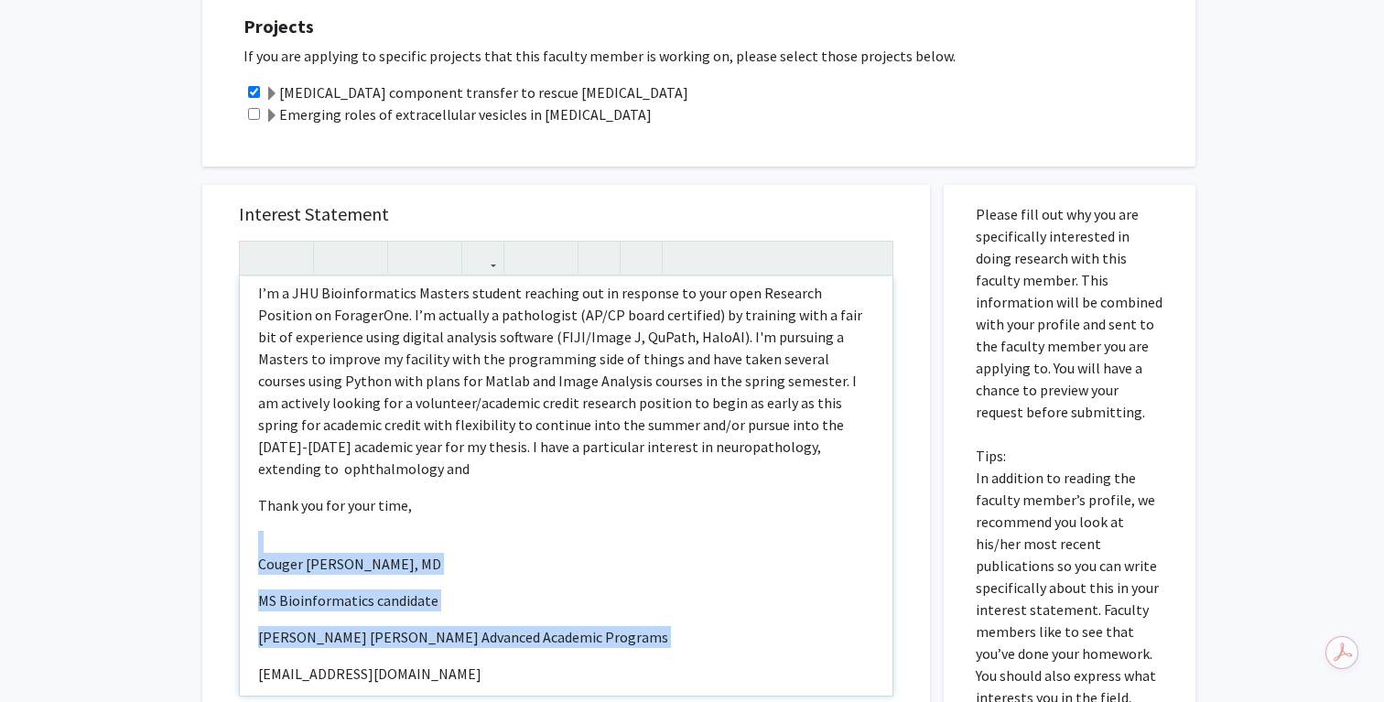
drag, startPoint x: 468, startPoint y: 617, endPoint x: 249, endPoint y: 473, distance: 261.8
click at [249, 473] on div "Good Afternoon, I’m a JHU Bioinformatics Masters student reaching out in respon…" at bounding box center [566, 485] width 653 height 419
drag, startPoint x: 363, startPoint y: 600, endPoint x: 234, endPoint y: 461, distance: 189.1
click at [234, 461] on div "Interest Statement Good Afternoon, I’m a JHU Bioinformatics Masters student rea…" at bounding box center [566, 458] width 691 height 546
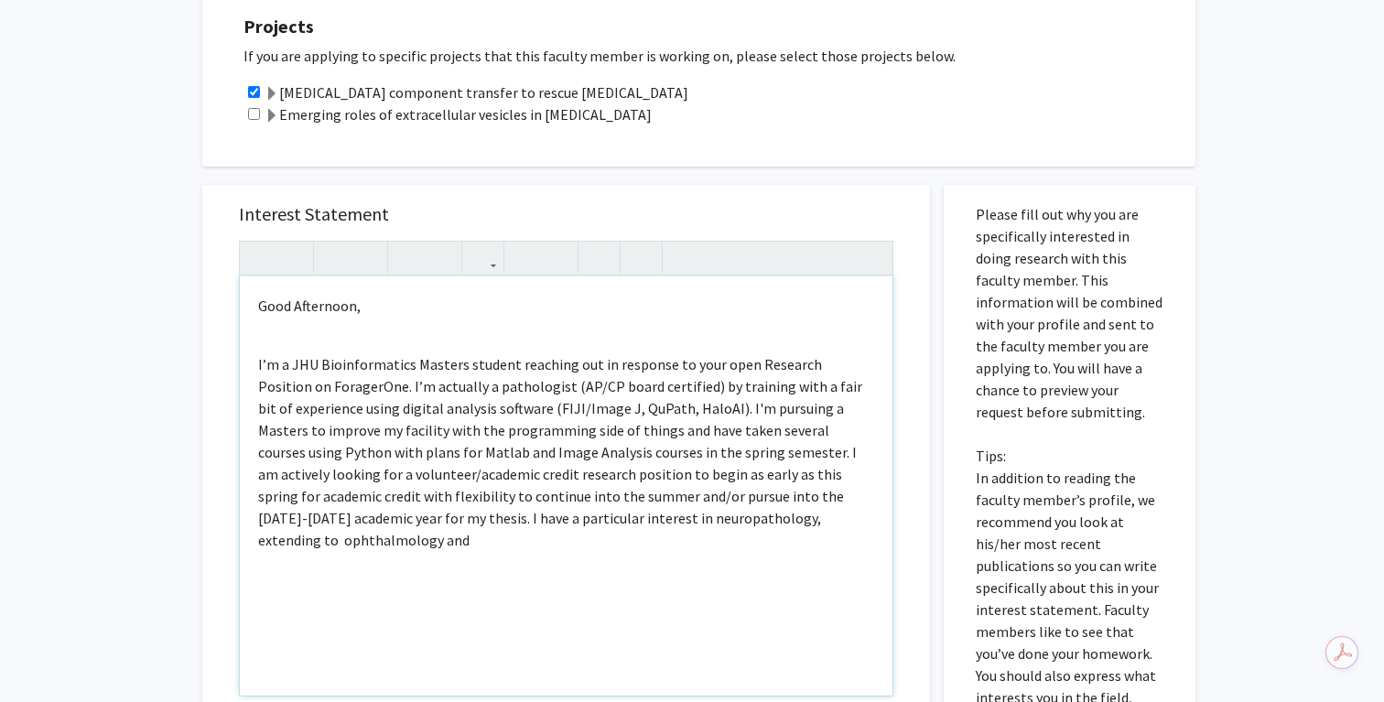
scroll to position [0, 0]
click at [819, 511] on div "Good Afternoon, I’m a JHU Bioinformatics Masters student reaching out in respon…" at bounding box center [566, 485] width 653 height 419
drag, startPoint x: 248, startPoint y: 341, endPoint x: 207, endPoint y: 285, distance: 69.4
click at [207, 285] on div "Interest Statement <p>Good Afternoon,</p>&nbsp;<p>I’m a JHU Bioinformatics Mast…" at bounding box center [566, 458] width 728 height 546
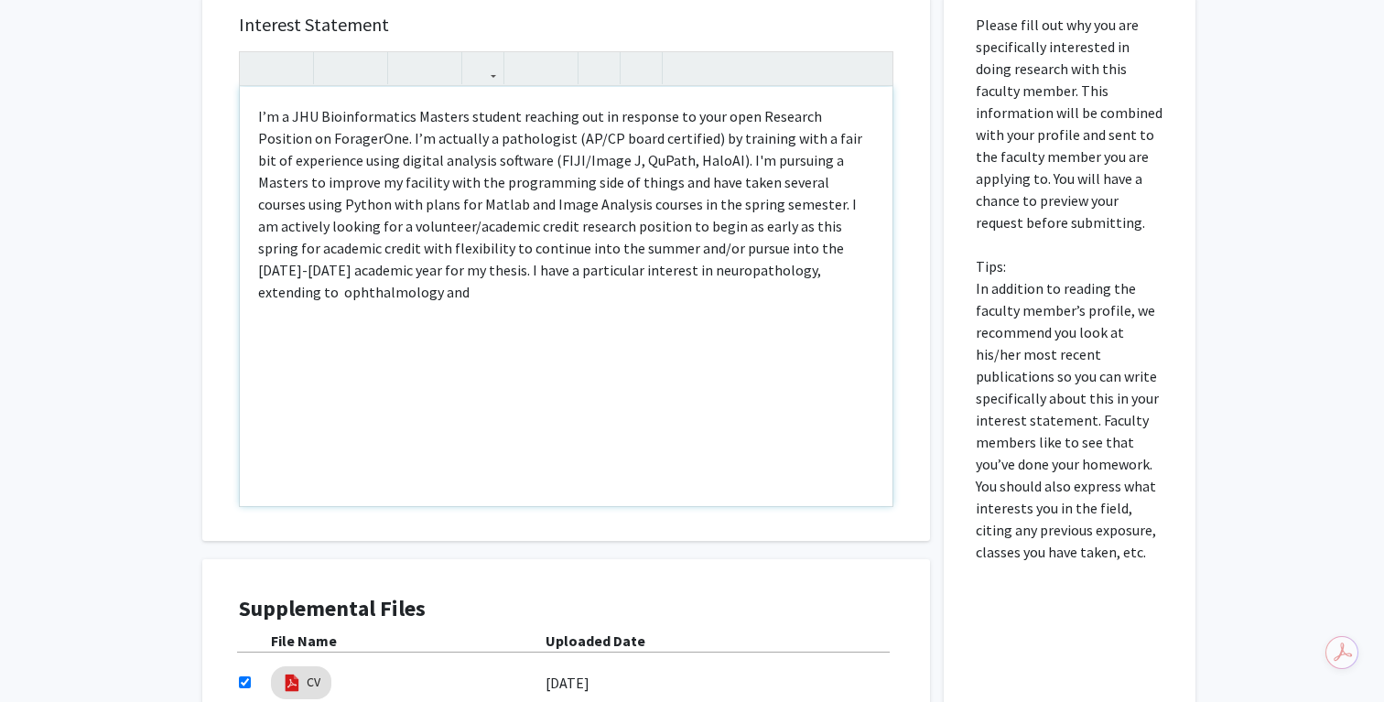
scroll to position [871, 0]
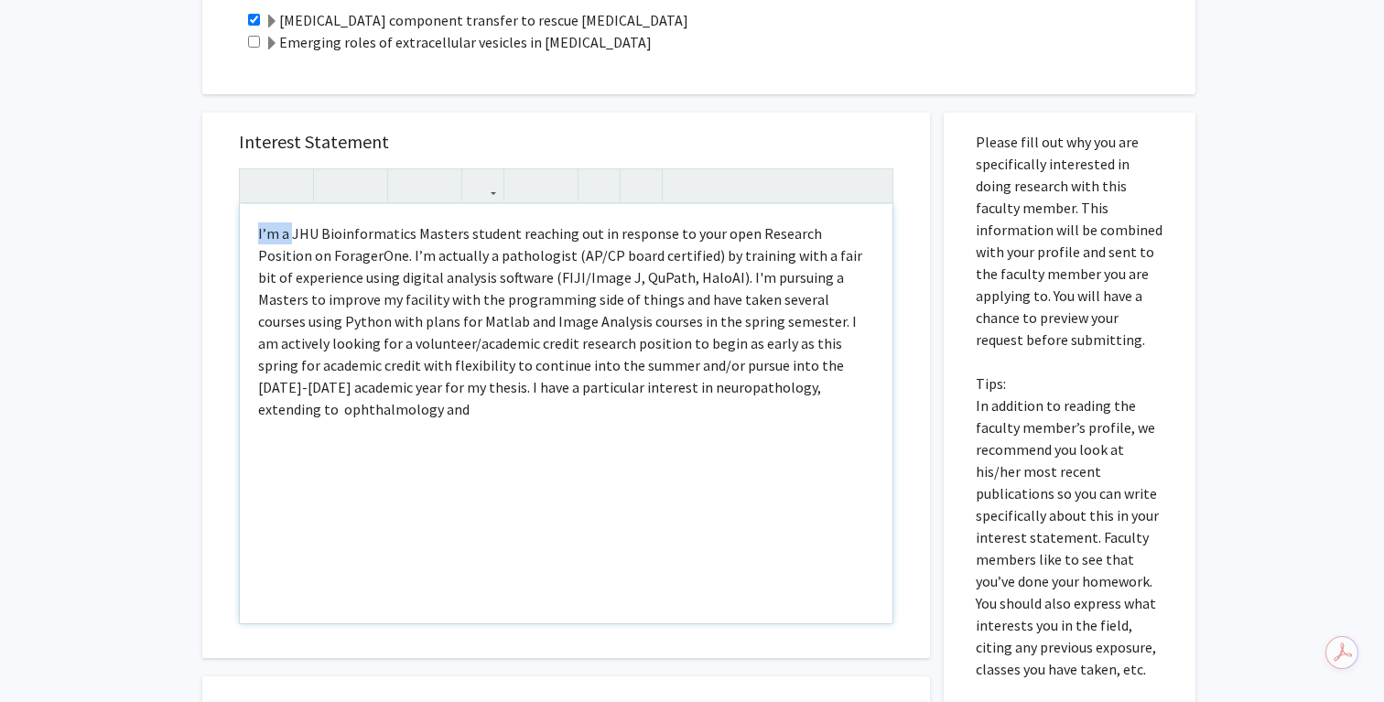
drag, startPoint x: 291, startPoint y: 211, endPoint x: 218, endPoint y: 211, distance: 73.2
click at [218, 211] on div "Interest Statement <p><span style="font-size: 1rem;">I’m a JHU Bioinformatics M…" at bounding box center [566, 386] width 728 height 546
click at [523, 394] on div "I am aJHU Bioinformatics Masters student reaching out in response to your open …" at bounding box center [566, 413] width 653 height 419
click at [598, 384] on div "I am aJHU Bioinformatics Masters student reaching out in response to your open …" at bounding box center [566, 413] width 653 height 419
click at [372, 233] on span "I am aJHU Bioinformatics Masters student reaching out in response to your open …" at bounding box center [560, 321] width 604 height 194
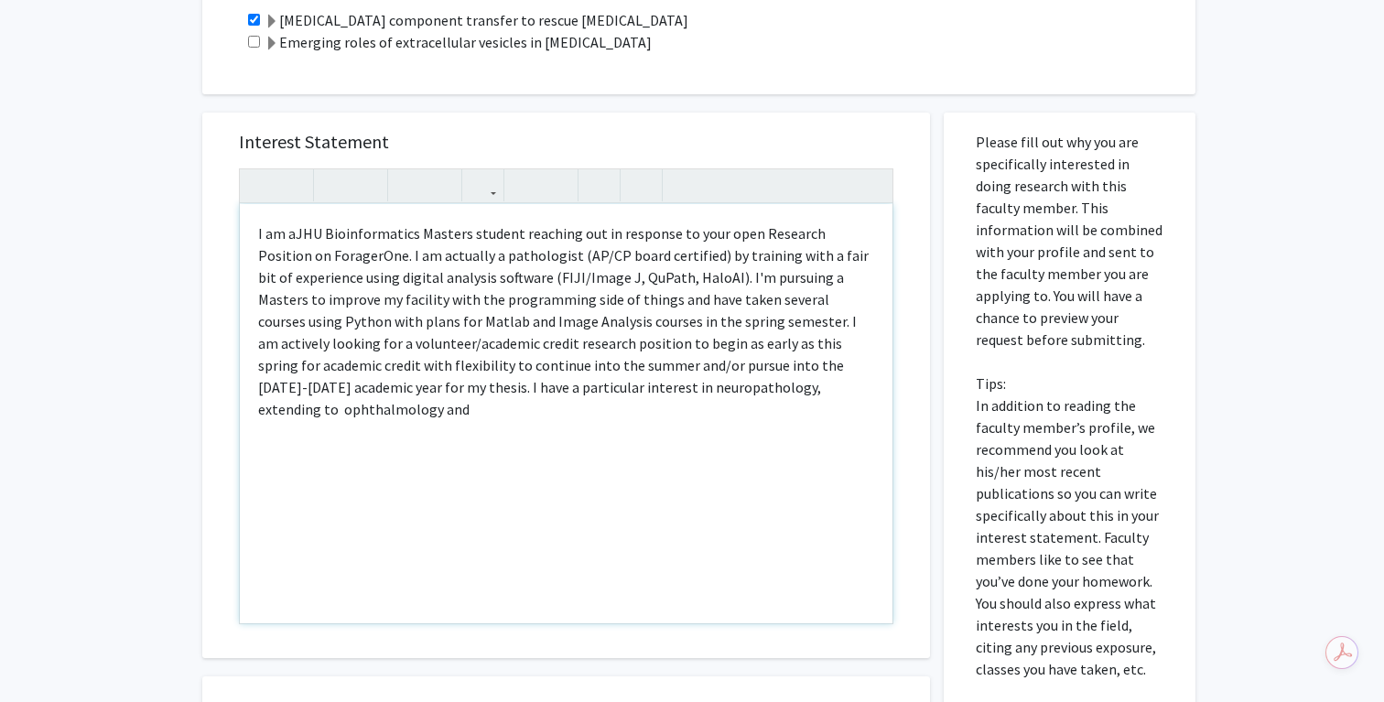
click at [403, 233] on span "I am aJHU Bioinformatics Masters student reaching out in response to your open …" at bounding box center [563, 321] width 611 height 194
click at [549, 400] on div "I am aJHU Bioinformatics Masters student reaching out in response to your open …" at bounding box center [566, 413] width 653 height 419
click at [624, 258] on span "I am aJHU Bioinformatics Masters student reaching out in response to your open …" at bounding box center [560, 321] width 605 height 194
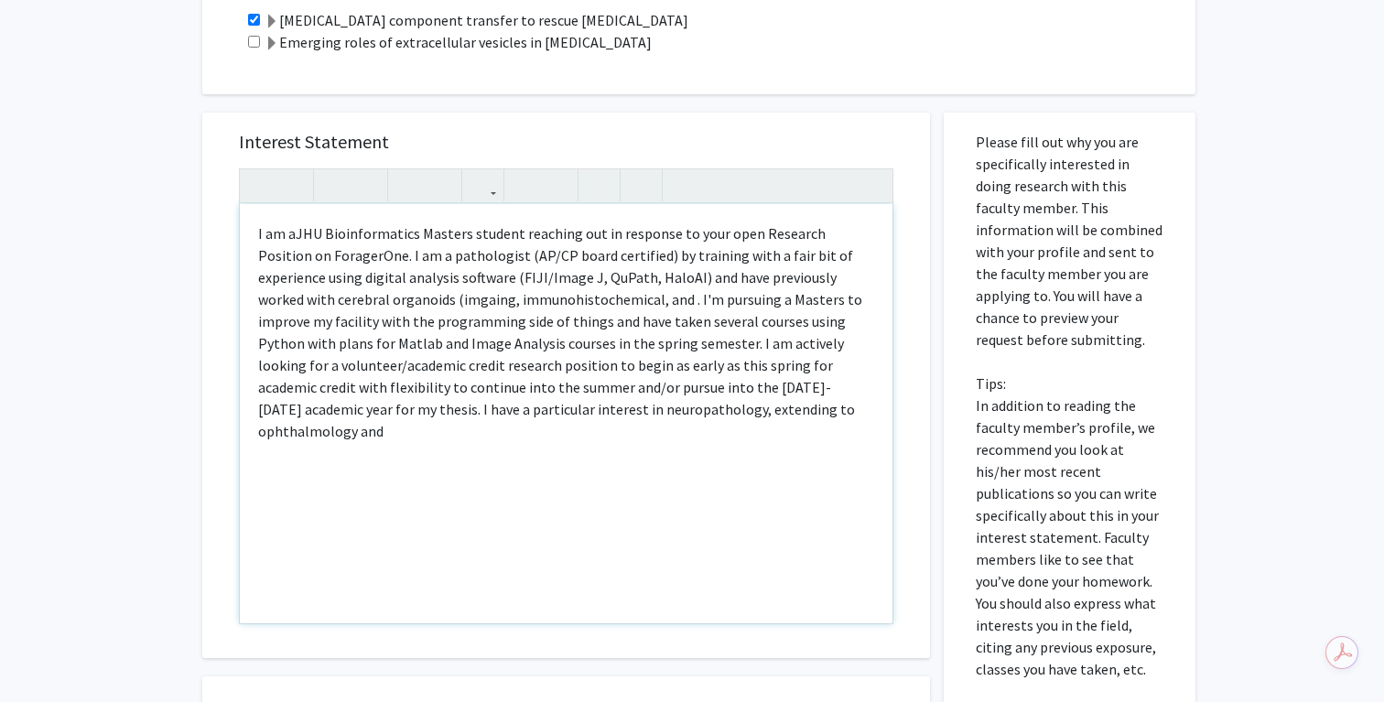
click at [406, 282] on span "I am aJHU Bioinformatics Masters student reaching out in response to your open …" at bounding box center [560, 332] width 604 height 216
click at [481, 279] on span "I am aJHU Bioinformatics Masters student reaching out in response to your open …" at bounding box center [560, 332] width 604 height 216
click at [608, 273] on span "I am aJHU Bioinformatics Masters student reaching out in response to your open …" at bounding box center [558, 332] width 600 height 216
click at [627, 395] on span "I am aJHU Bioinformatics Masters student reaching out in response to your open …" at bounding box center [564, 332] width 612 height 216
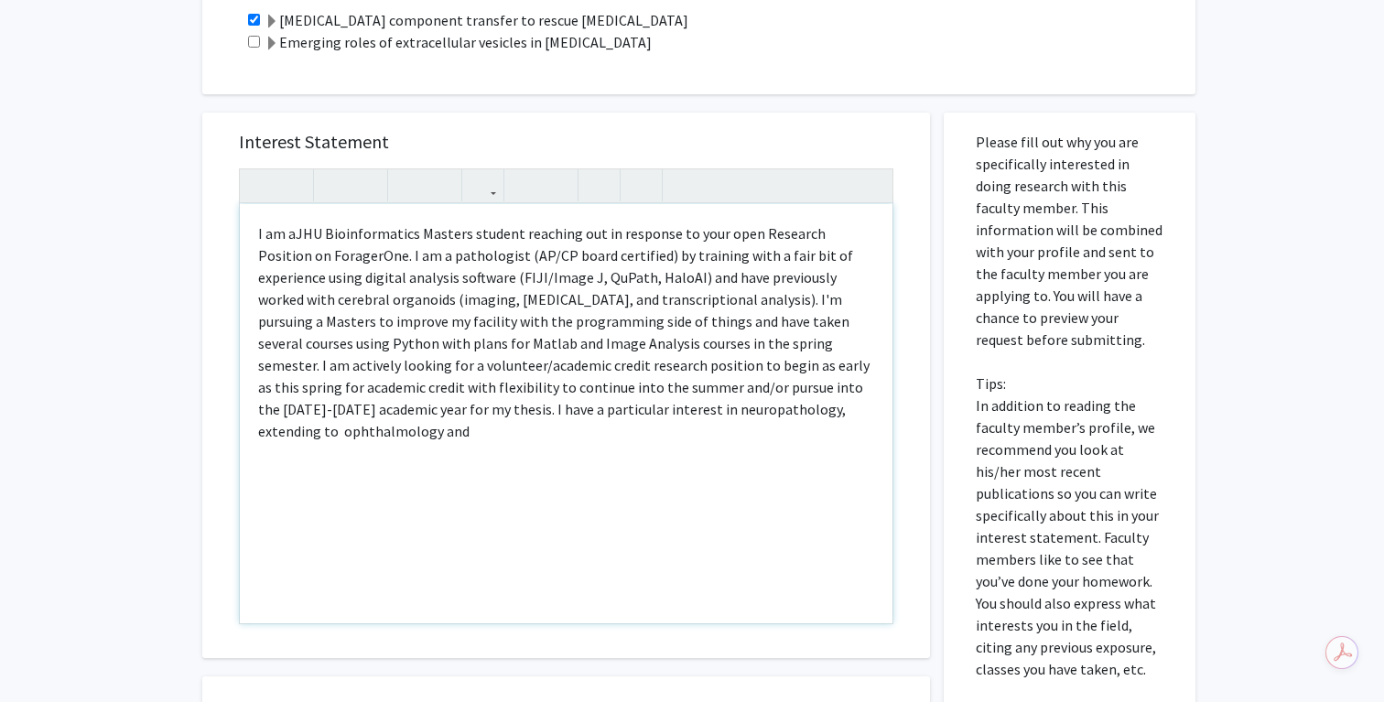
click at [335, 324] on span "I am aJHU Bioinformatics Masters student reaching out in response to your open …" at bounding box center [564, 332] width 612 height 216
click at [429, 321] on span "I am aJHU Bioinformatics Masters student reaching out in response to your open …" at bounding box center [564, 332] width 612 height 216
click at [336, 319] on span "I am aJHU Bioinformatics Masters student reaching out in response to your open …" at bounding box center [564, 332] width 612 height 216
click at [472, 451] on div "I am aJHU Bioinformatics Masters student reaching out in response to your open …" at bounding box center [566, 413] width 653 height 419
click at [538, 321] on span "I am aJHU Bioinformatics Masters student reaching out in response to your open …" at bounding box center [564, 332] width 612 height 216
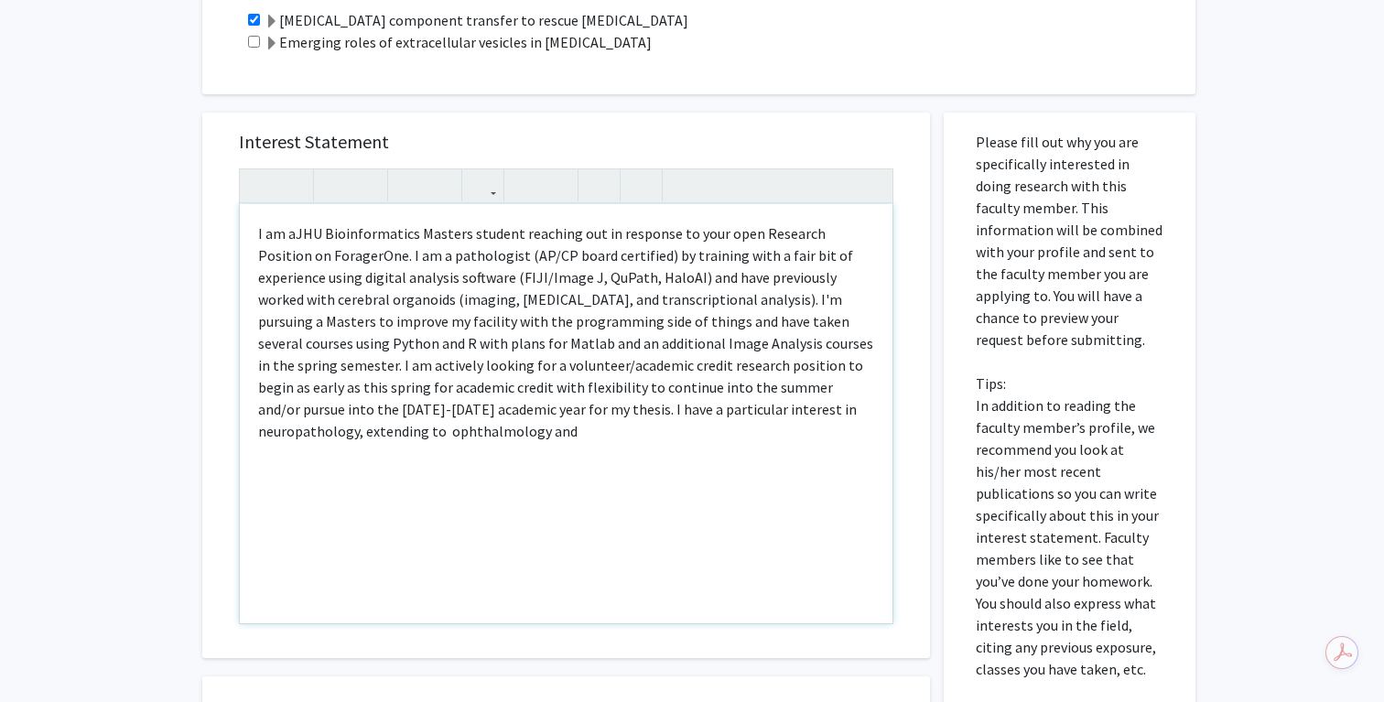
click at [597, 485] on div "I am aJHU Bioinformatics Masters student reaching out in response to your open …" at bounding box center [566, 413] width 653 height 419
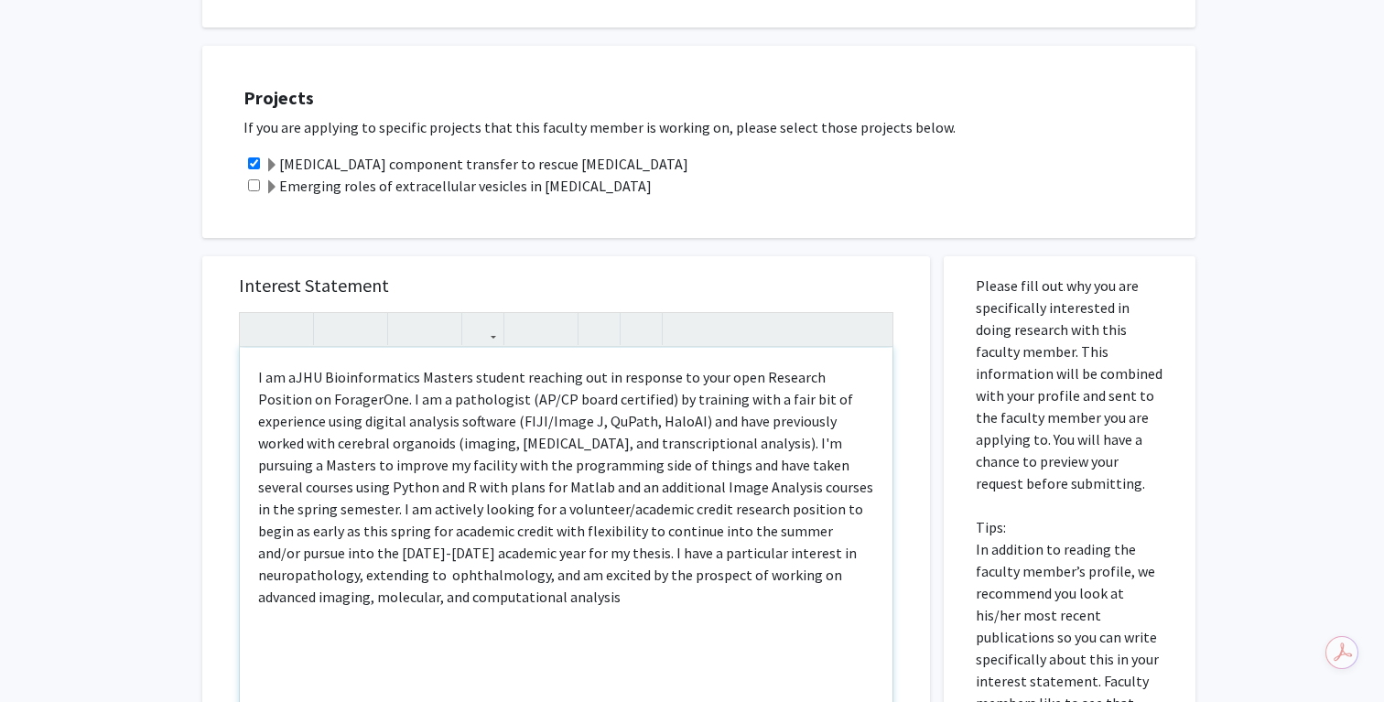
scroll to position [728, 0]
click at [640, 565] on span "phthalmology, and am excited by the prospect of working on advanced imaging, mo…" at bounding box center [550, 585] width 584 height 40
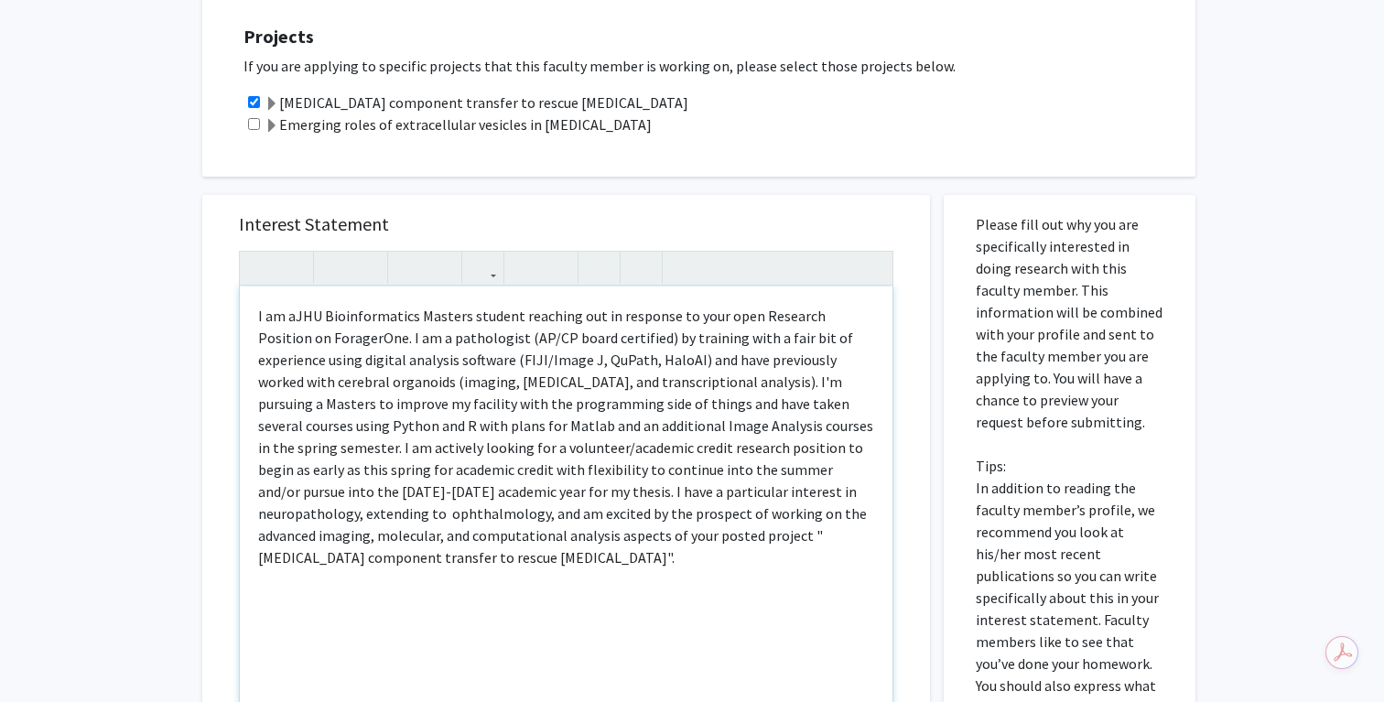
scroll to position [790, 0]
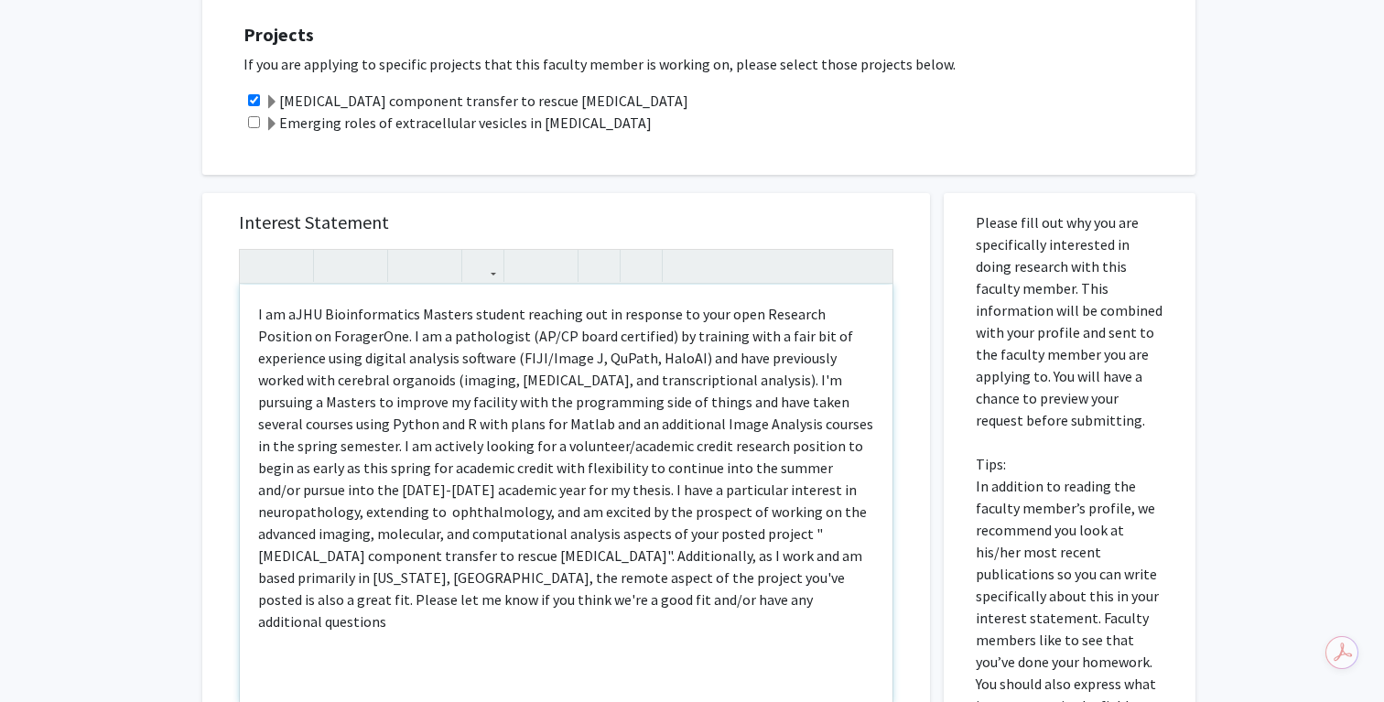
type textarea "<p><span style="font-size: 1rem;">I am aJHU Bioinformatics Masters student reac…"
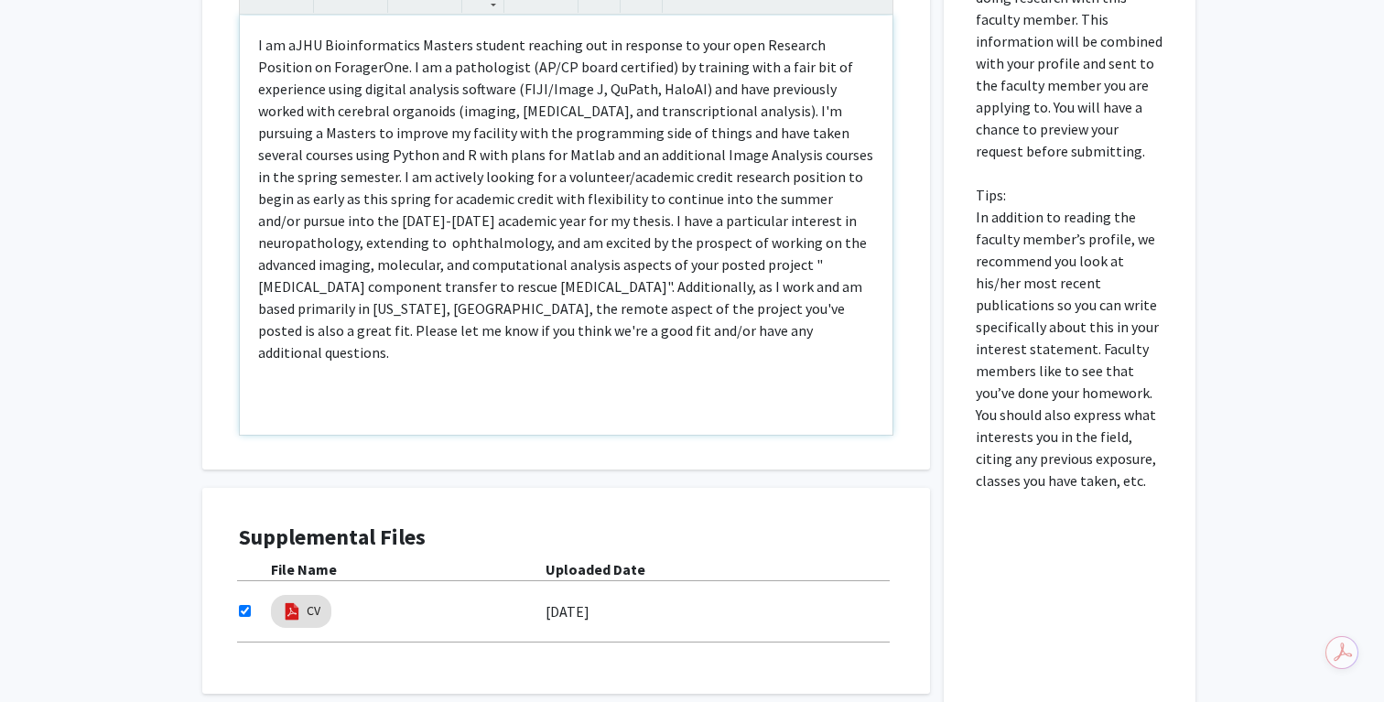
scroll to position [1195, 0]
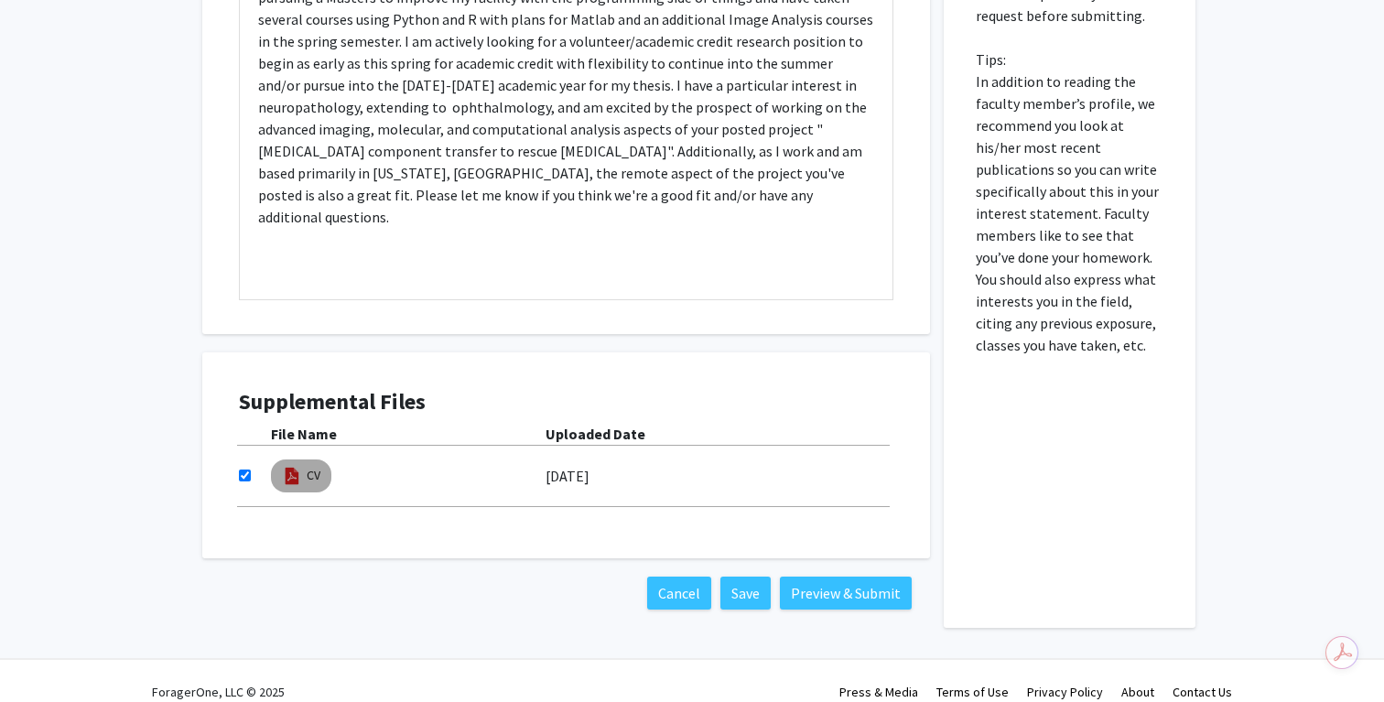
click at [294, 466] on img at bounding box center [292, 476] width 20 height 20
click at [241, 470] on input "checkbox" at bounding box center [245, 476] width 12 height 12
click at [825, 577] on button "Preview & Submit" at bounding box center [846, 593] width 132 height 33
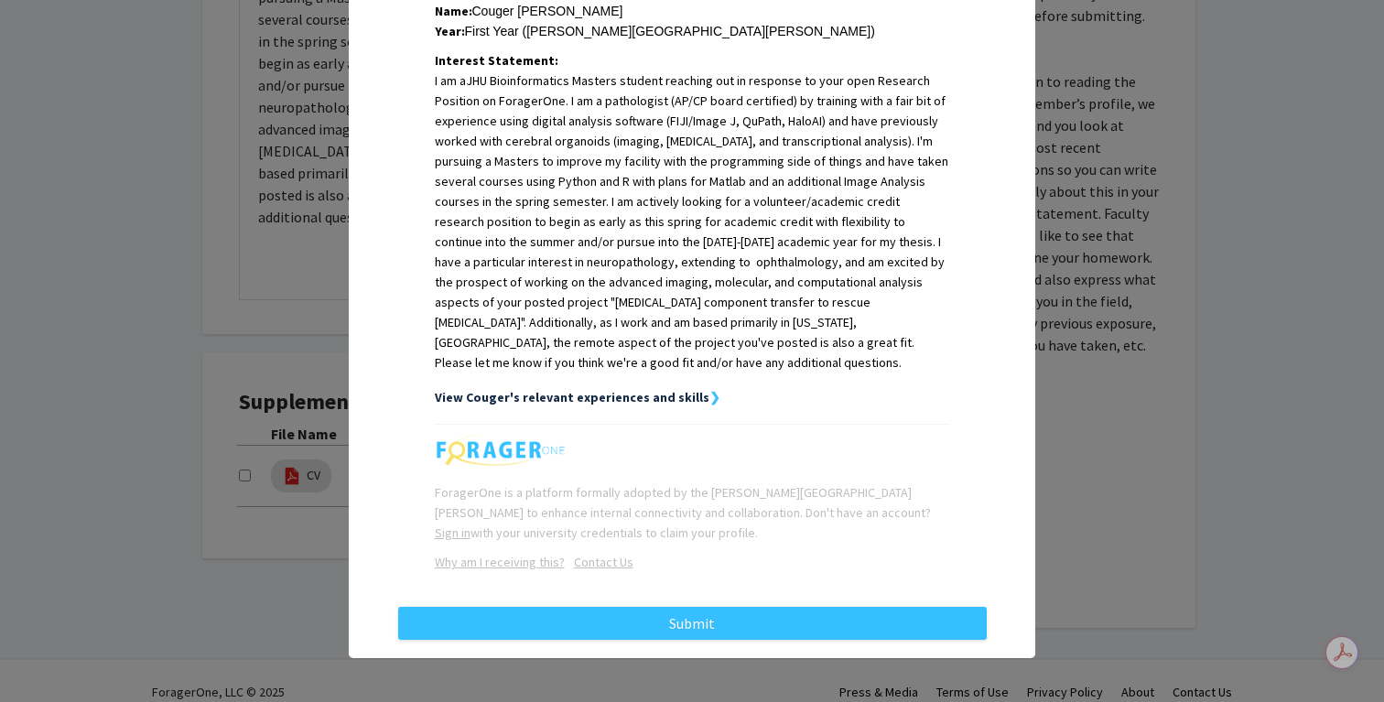
scroll to position [0, 0]
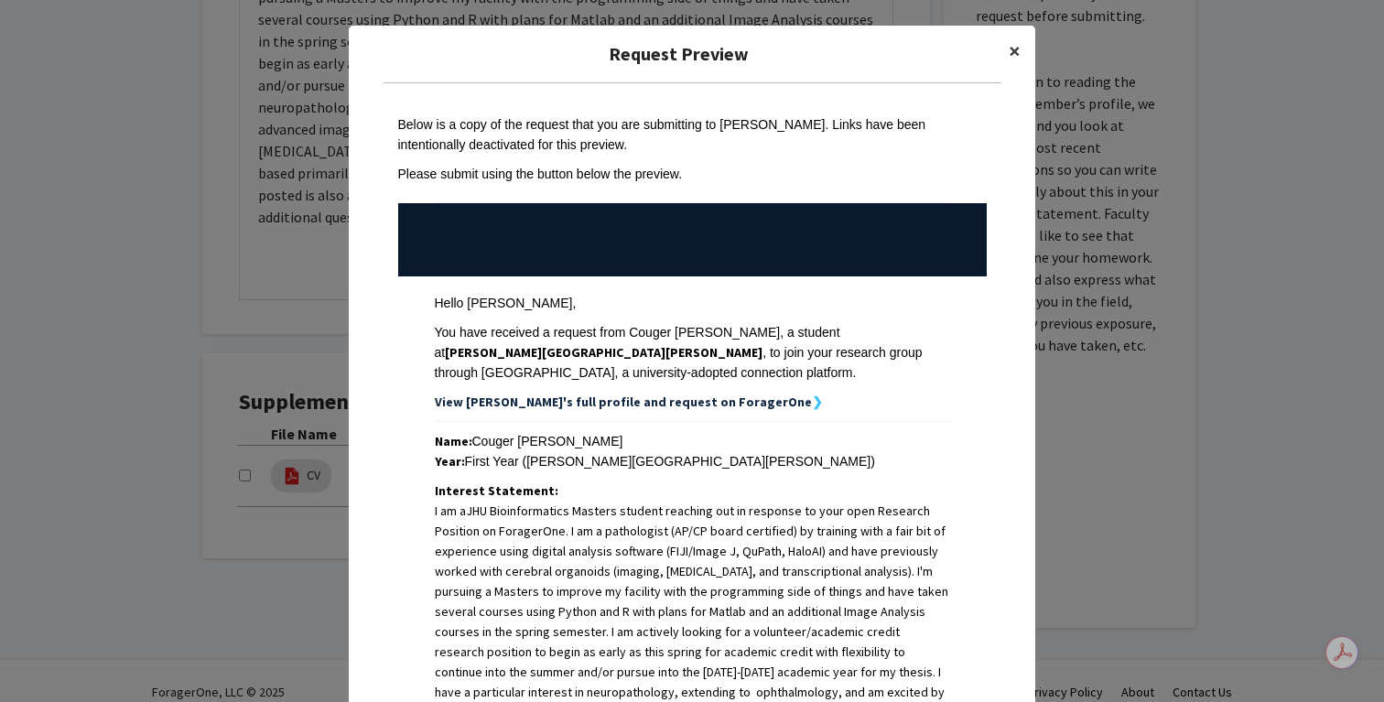
click at [1007, 45] on button "×" at bounding box center [1014, 51] width 41 height 51
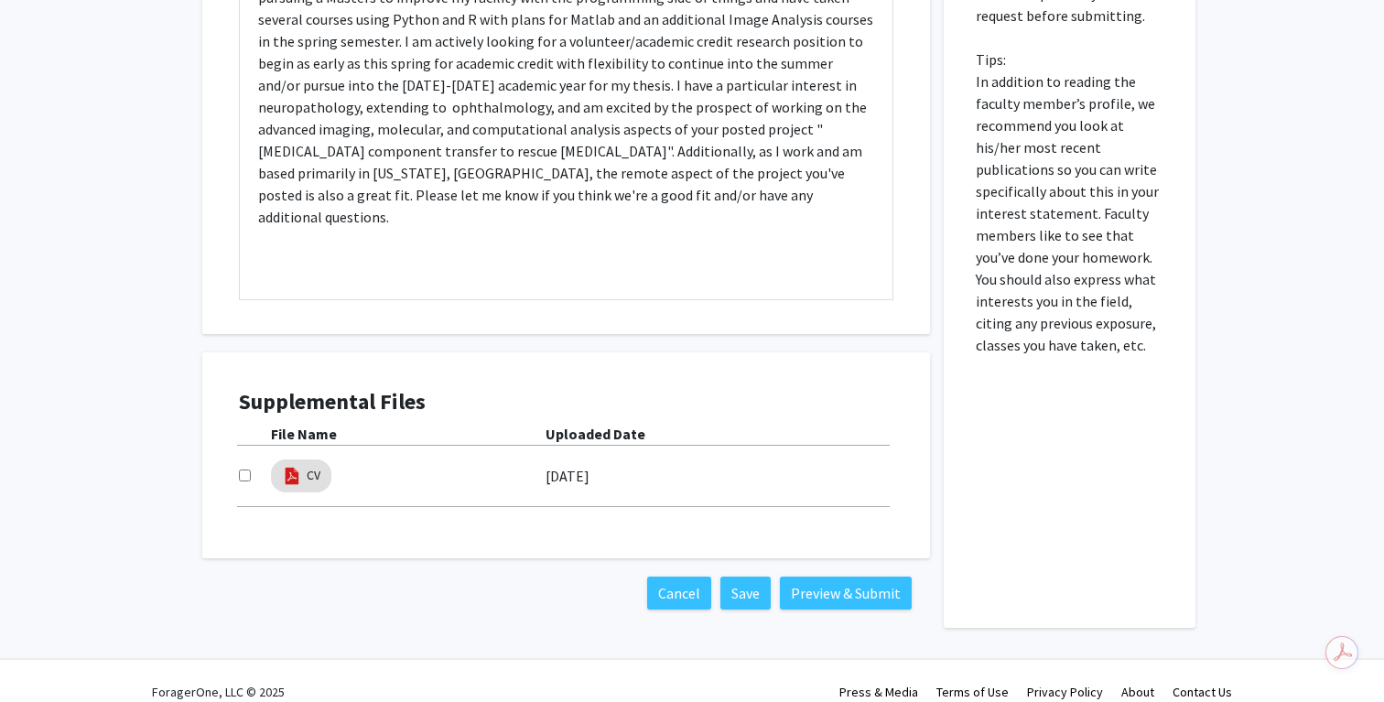
click at [240, 470] on input "checkbox" at bounding box center [245, 476] width 12 height 12
checkbox input "true"
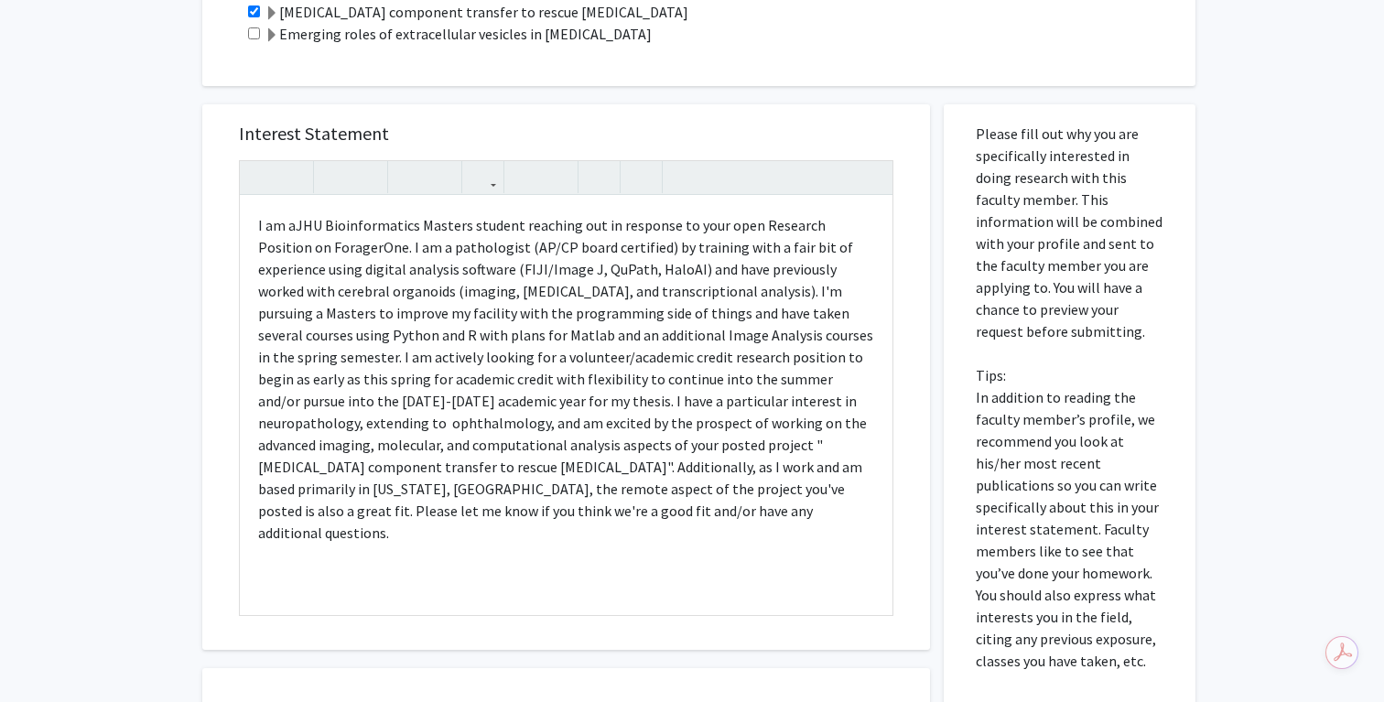
scroll to position [1195, 0]
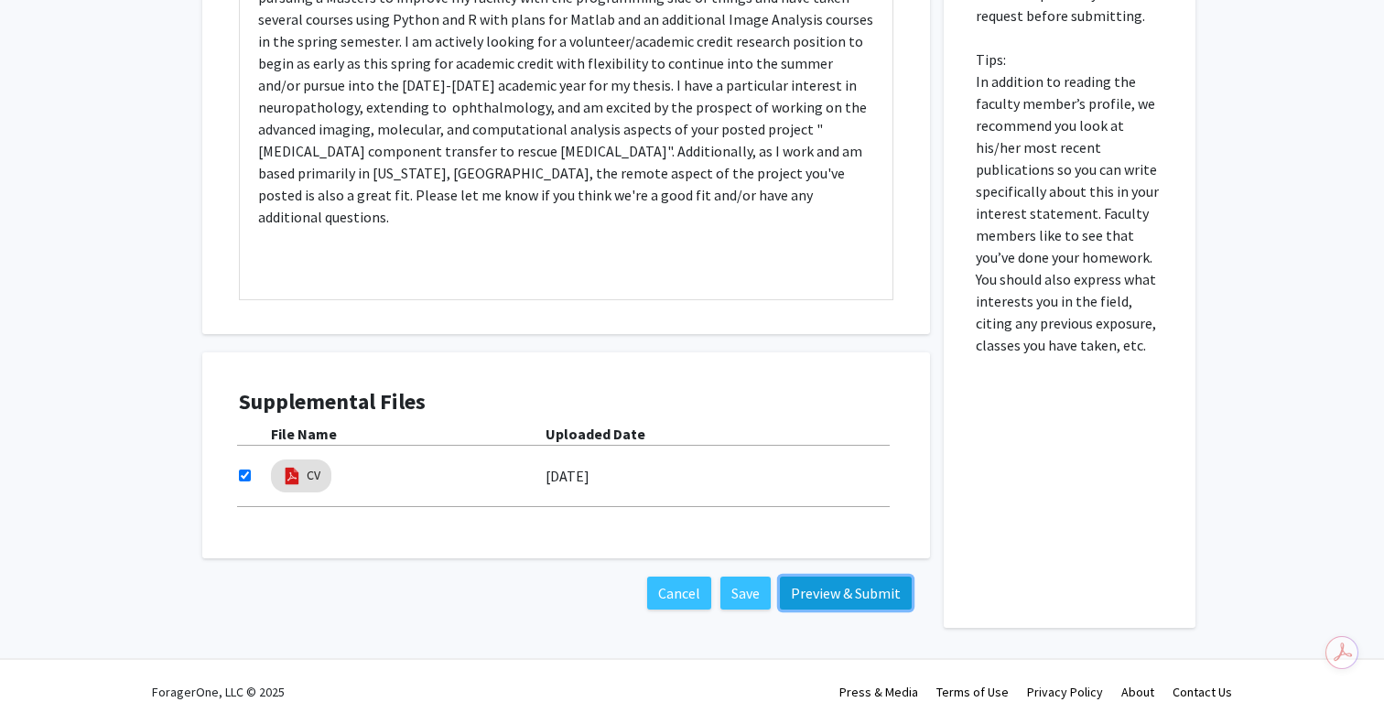
click at [796, 579] on button "Preview & Submit" at bounding box center [846, 593] width 132 height 33
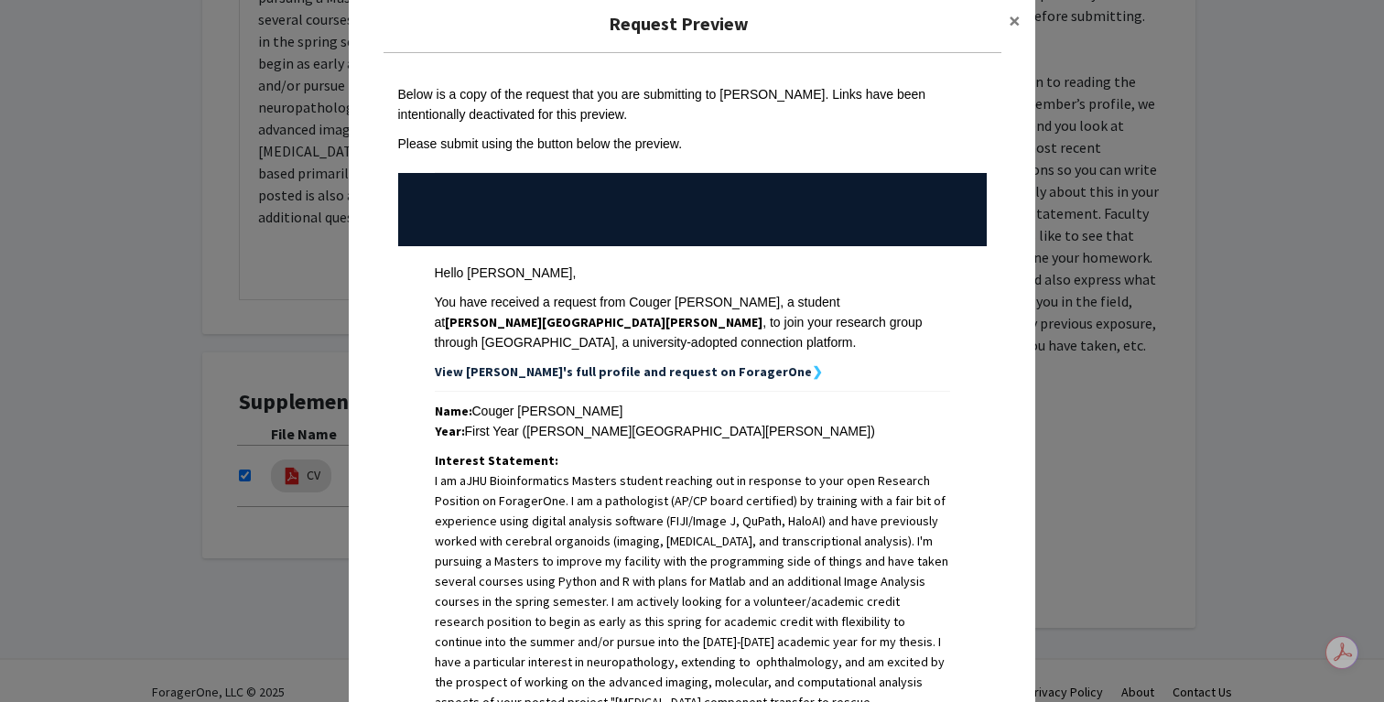
scroll to position [0, 0]
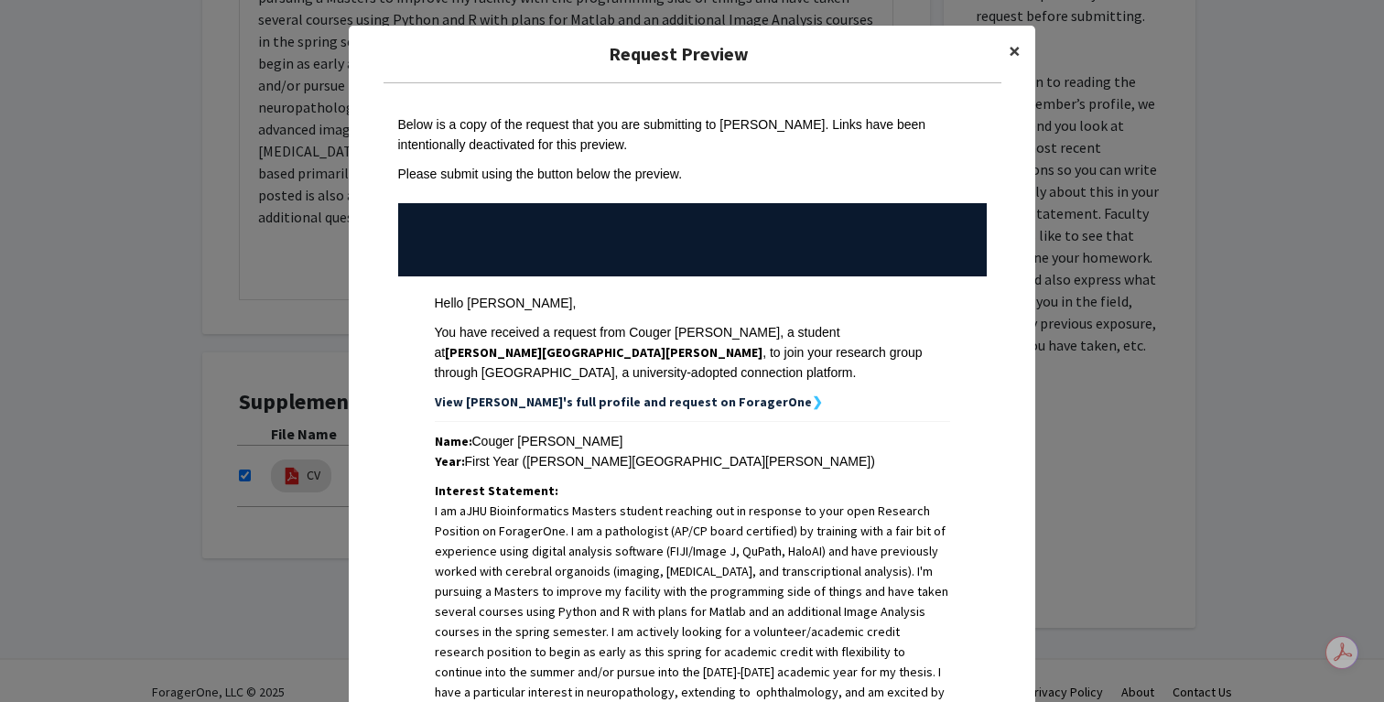
click at [1007, 63] on button "×" at bounding box center [1014, 51] width 41 height 51
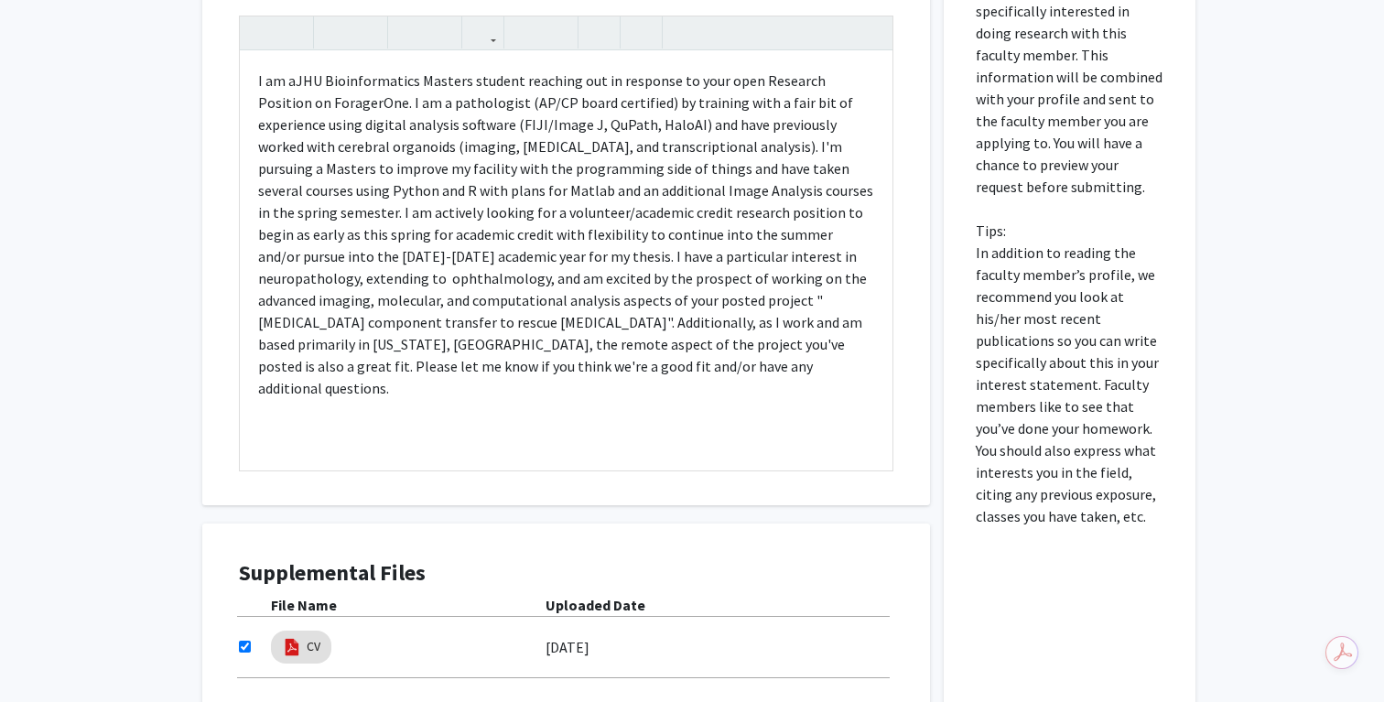
scroll to position [1014, 0]
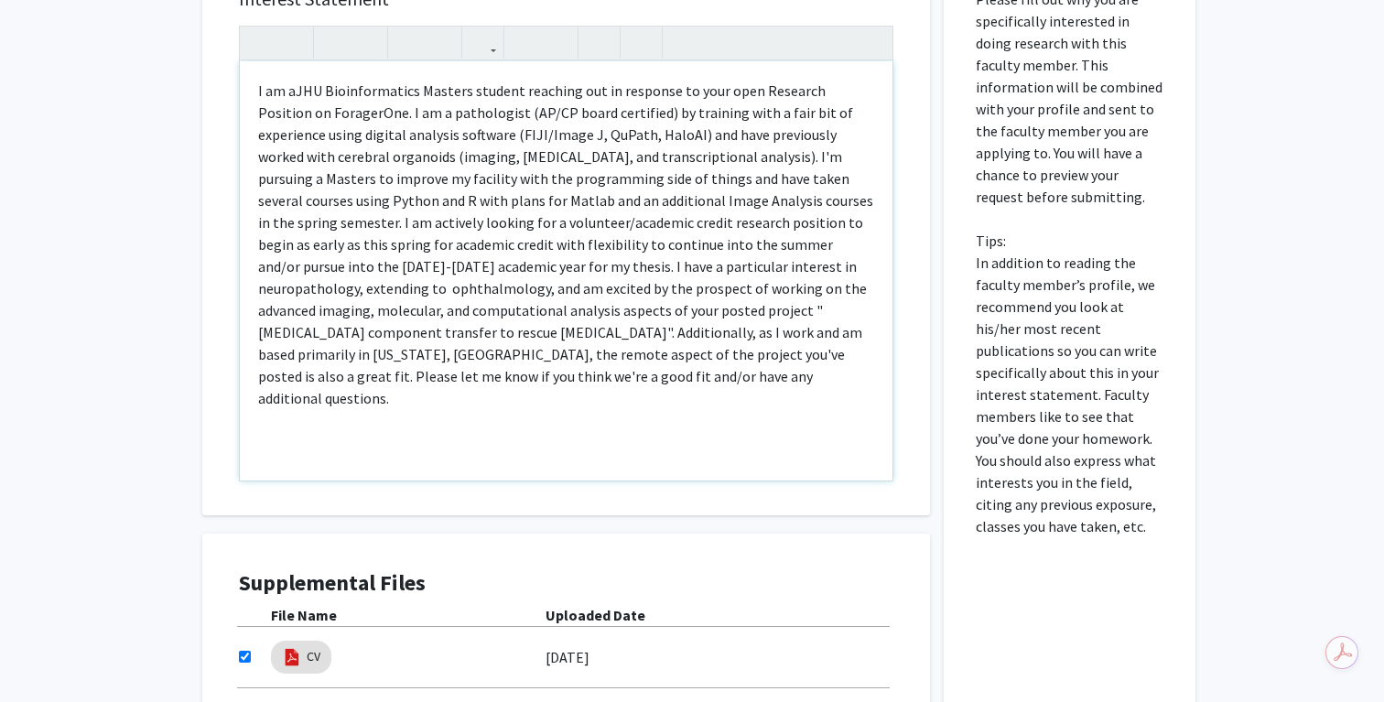
click at [292, 81] on span "I am aJHU Bioinformatics Masters student reaching out in response to your open …" at bounding box center [565, 189] width 615 height 216
type textarea "<p><span style="font-size: 1rem;">I am a JHU Bioinformatics Masters student rea…"
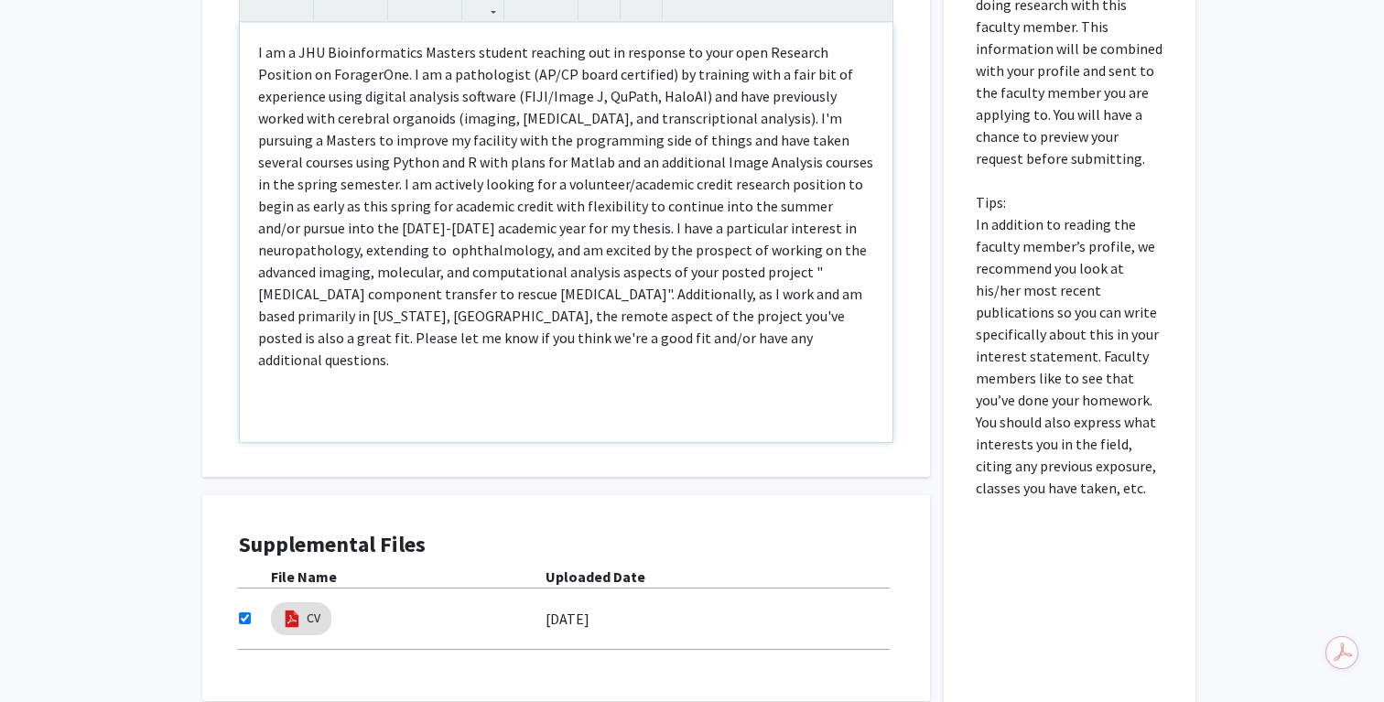
scroll to position [1195, 0]
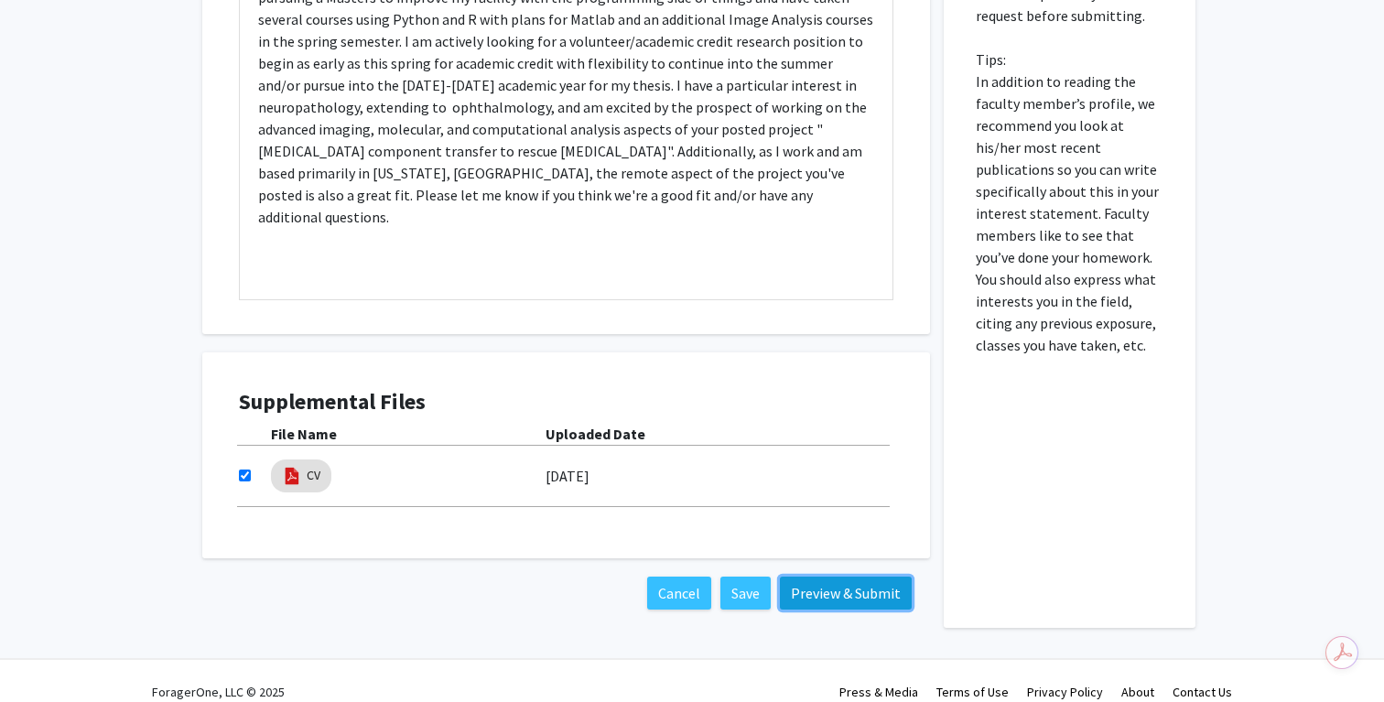
click at [853, 577] on button "Preview & Submit" at bounding box center [846, 593] width 132 height 33
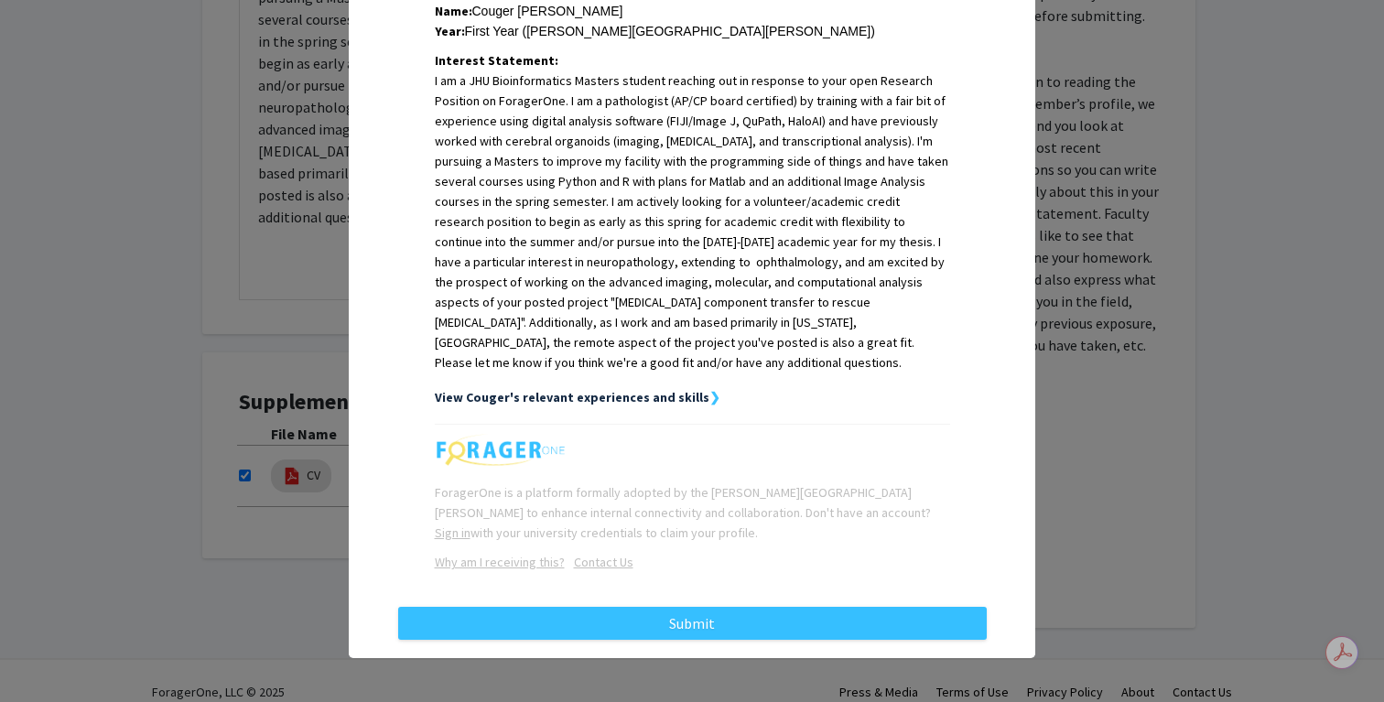
scroll to position [435, 0]
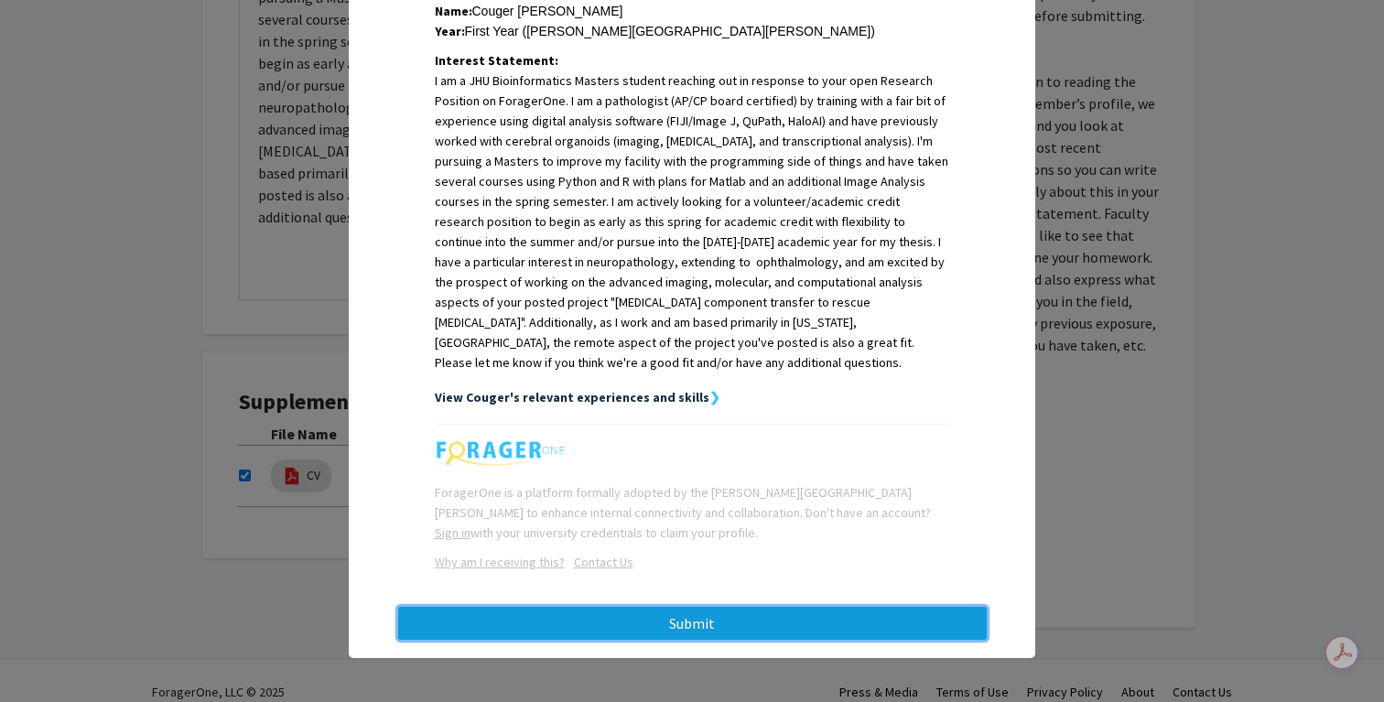
click at [724, 622] on button "Submit" at bounding box center [692, 623] width 589 height 33
